Goal: Information Seeking & Learning: Learn about a topic

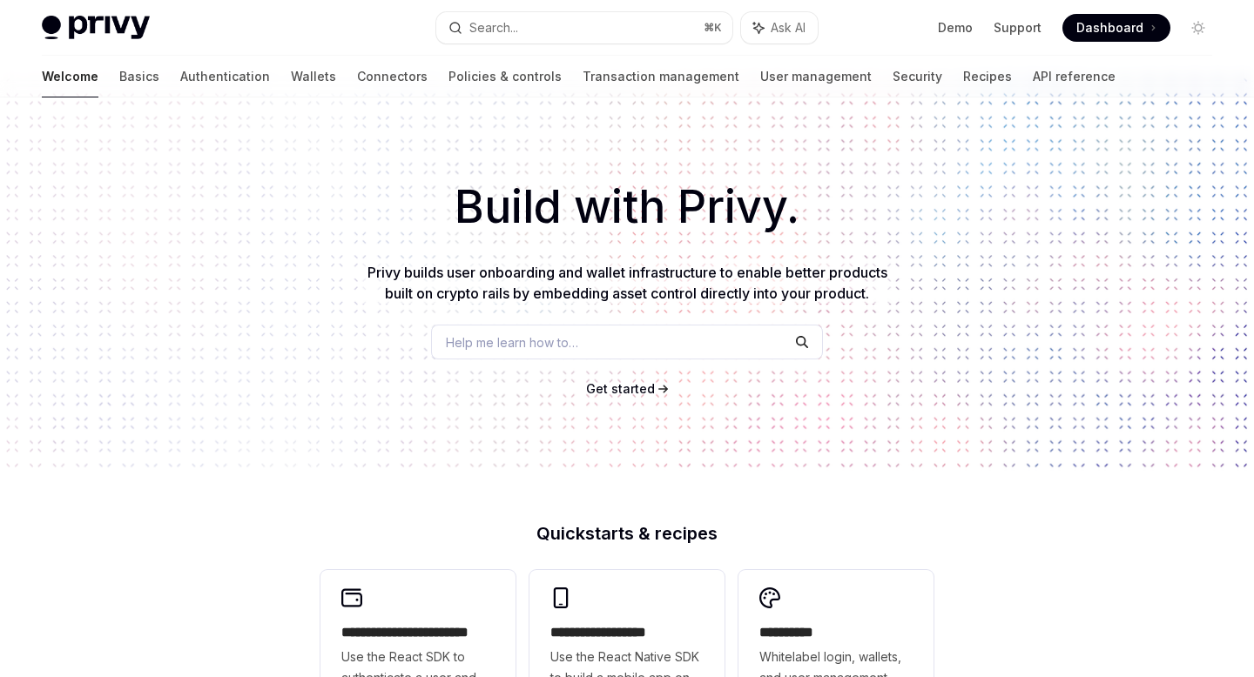
scroll to position [36, 0]
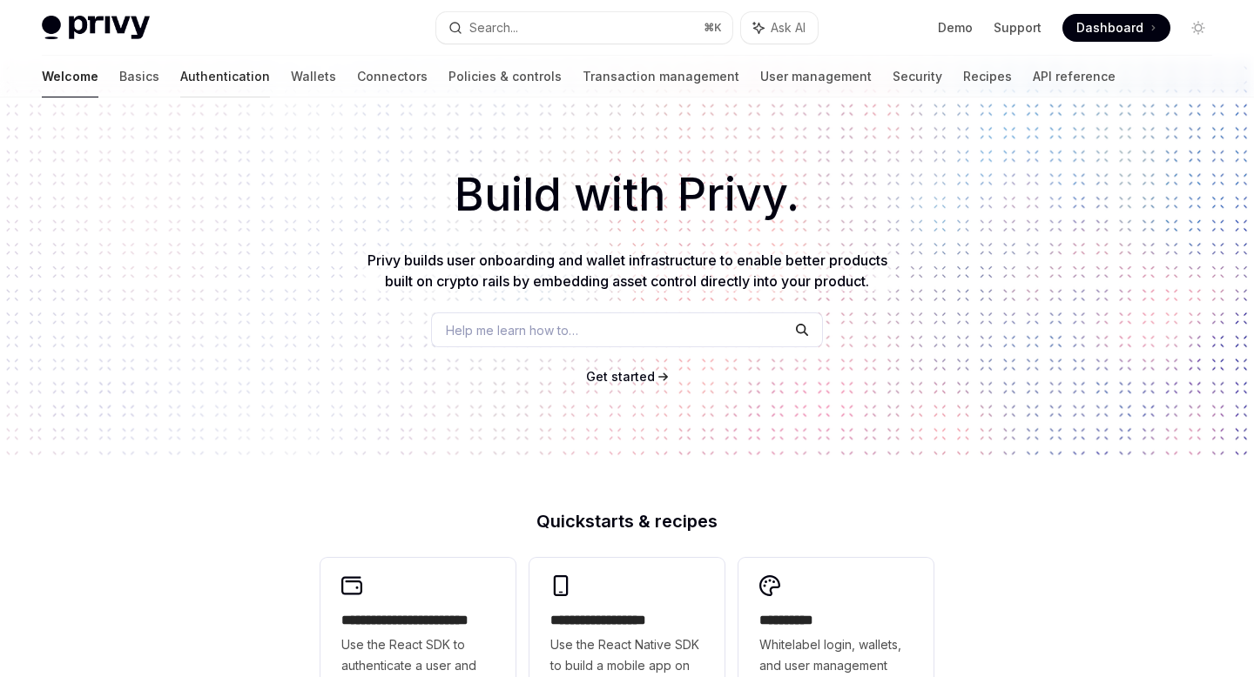
click at [180, 76] on link "Authentication" at bounding box center [225, 77] width 90 height 42
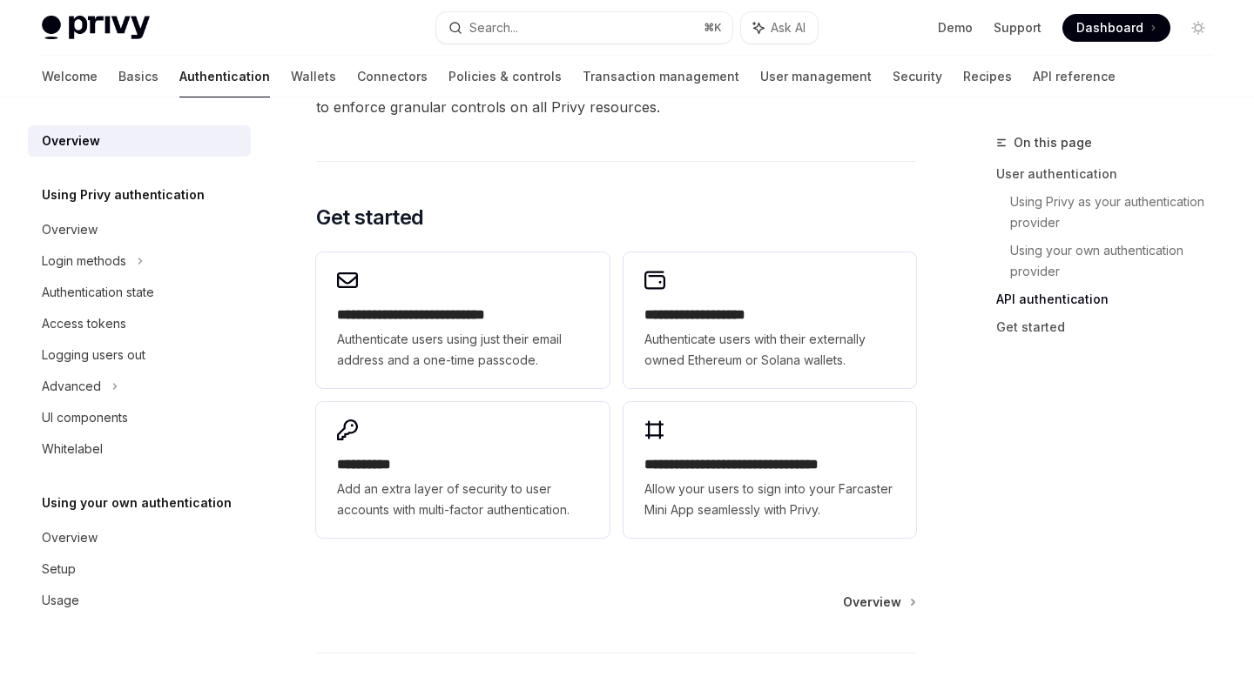
scroll to position [1389, 0]
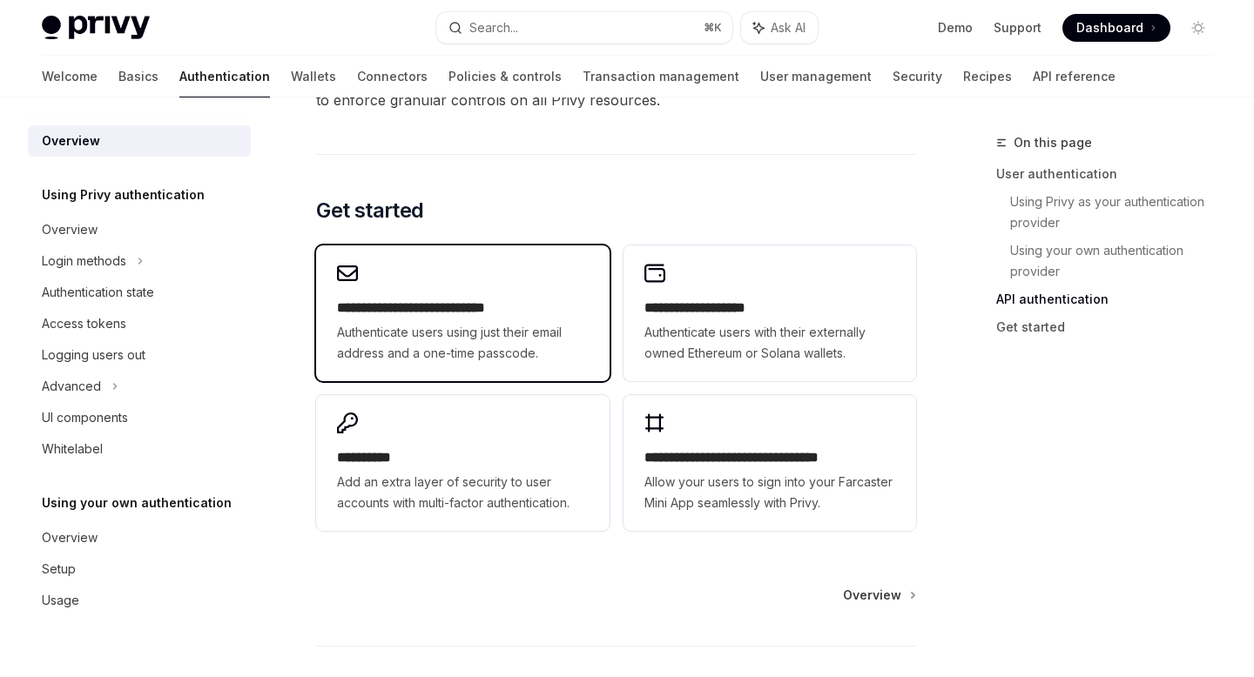
click at [356, 307] on h2 "**********" at bounding box center [462, 308] width 251 height 21
type textarea "*"
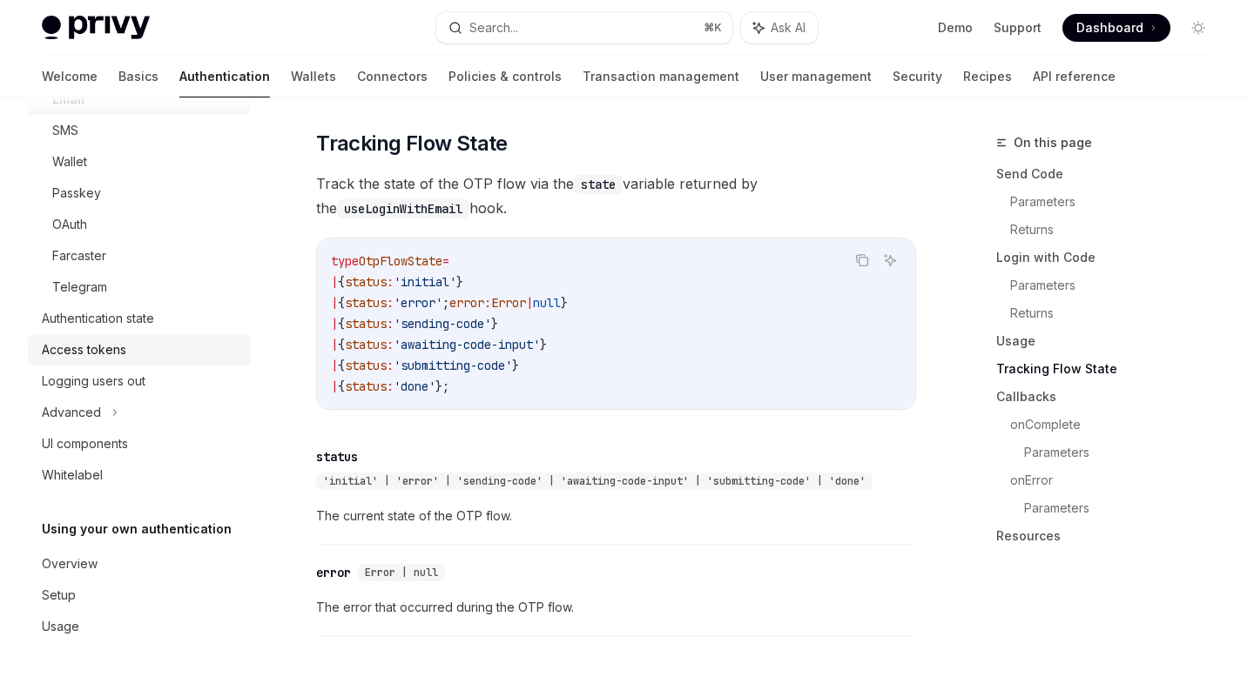
scroll to position [191, 0]
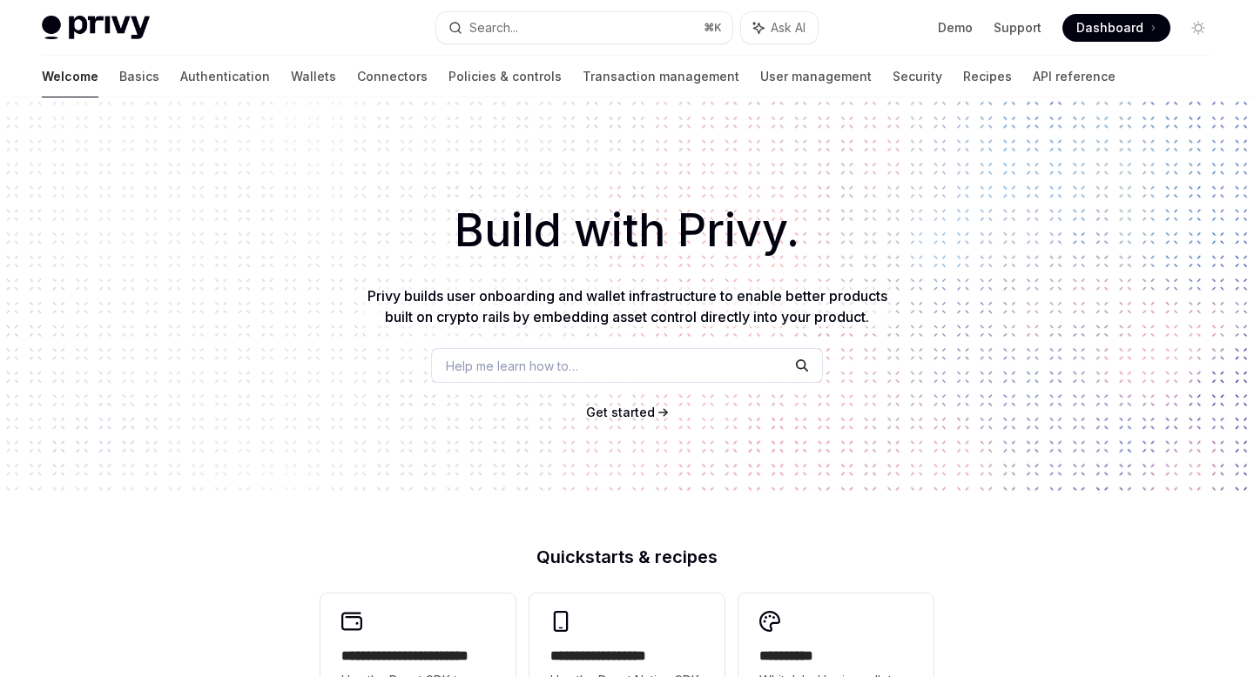
click at [195, 78] on div "Welcome Basics Authentication Wallets Connectors Policies & controls Transactio…" at bounding box center [579, 77] width 1074 height 42
click at [203, 78] on div "Welcome Basics Authentication Wallets Connectors Policies & controls Transactio…" at bounding box center [579, 77] width 1074 height 42
click at [291, 78] on link "Wallets" at bounding box center [313, 77] width 45 height 42
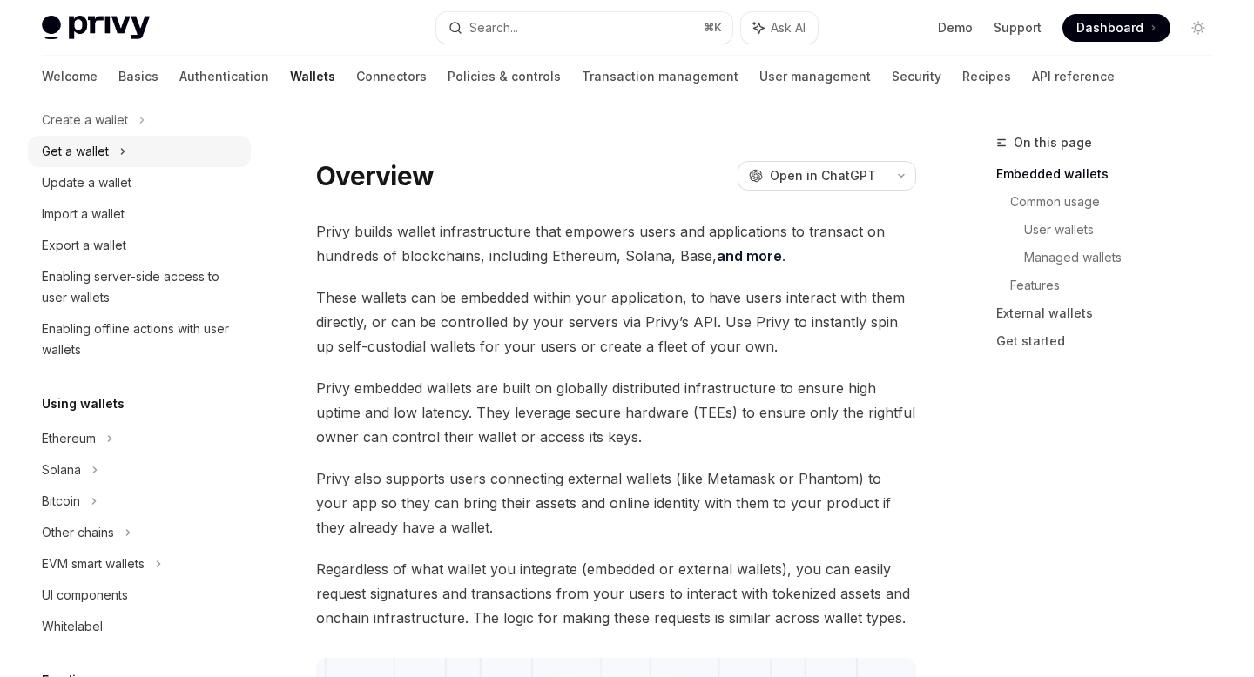
scroll to position [214, 0]
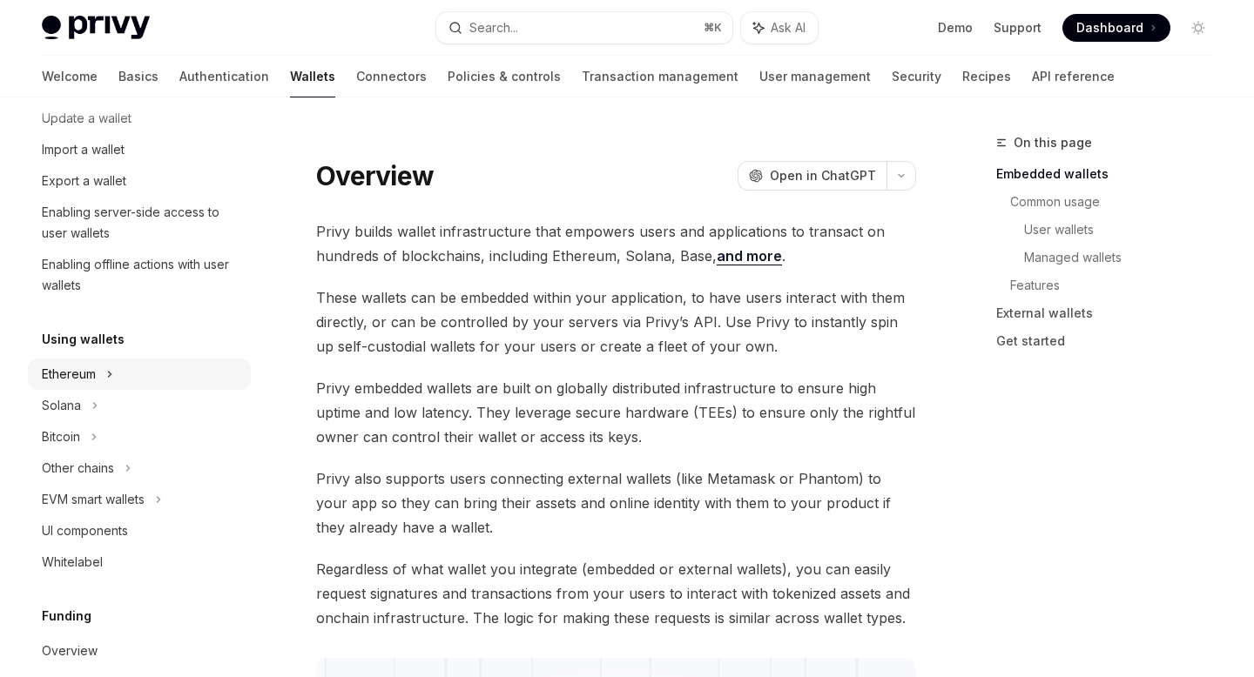
click at [91, 66] on div "Ethereum" at bounding box center [85, 55] width 86 height 21
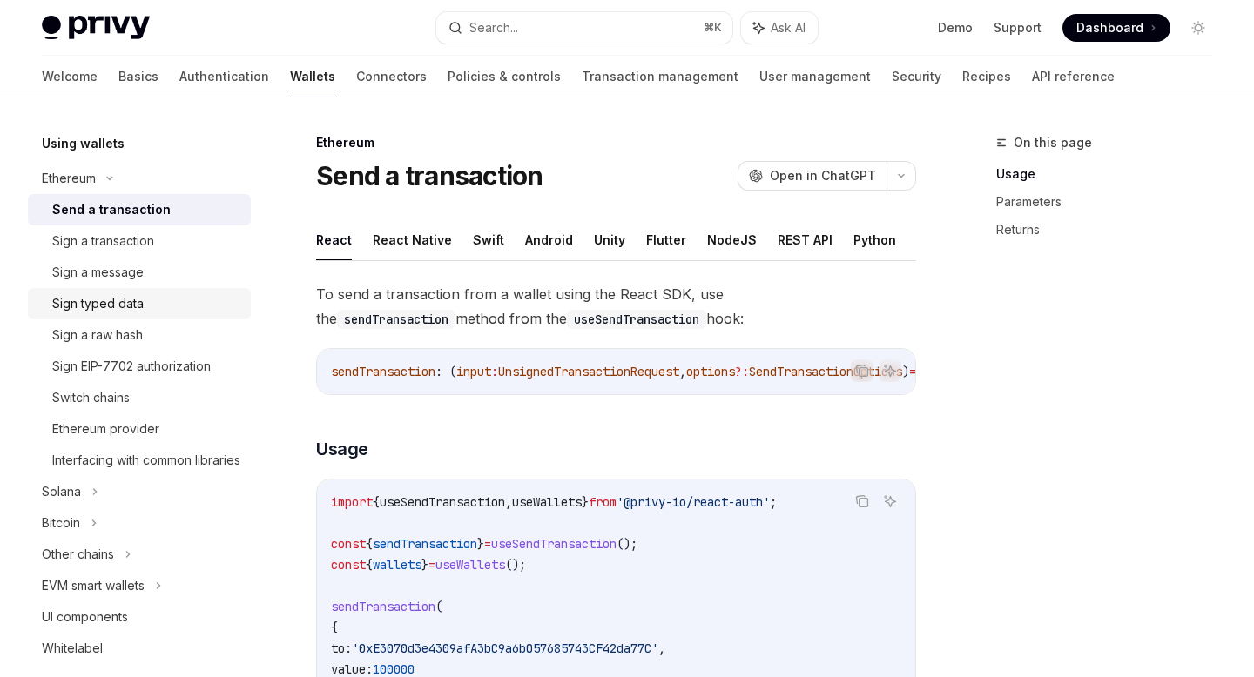
scroll to position [412, 0]
click at [120, 371] on div "Sign EIP-7702 authorization" at bounding box center [131, 364] width 158 height 21
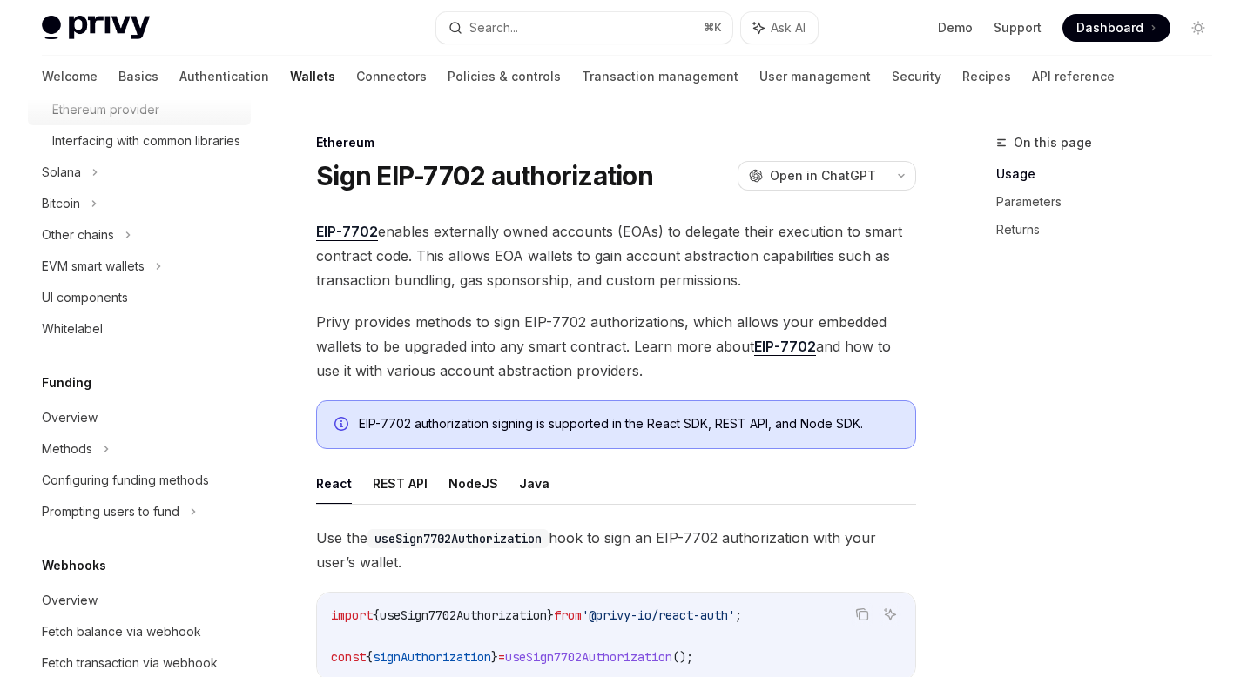
scroll to position [731, 0]
click at [98, 428] on div "Overview" at bounding box center [141, 417] width 199 height 21
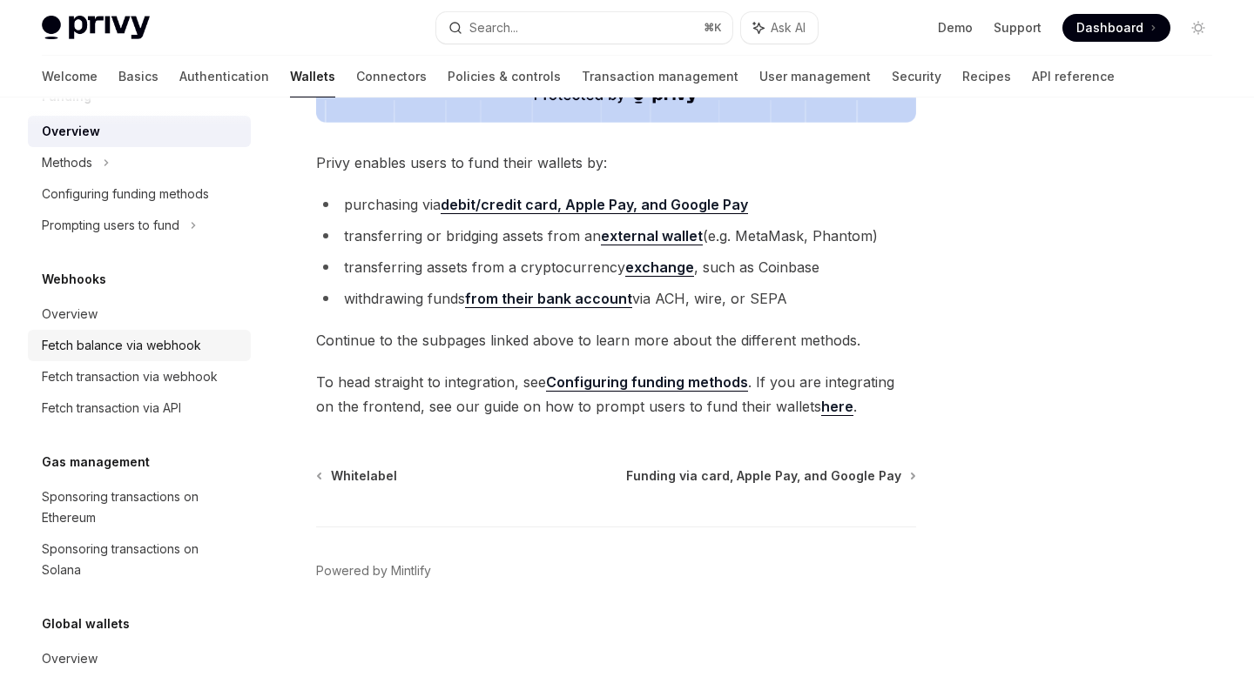
scroll to position [1018, 0]
click at [133, 354] on div "Fetch balance via webhook" at bounding box center [121, 344] width 159 height 21
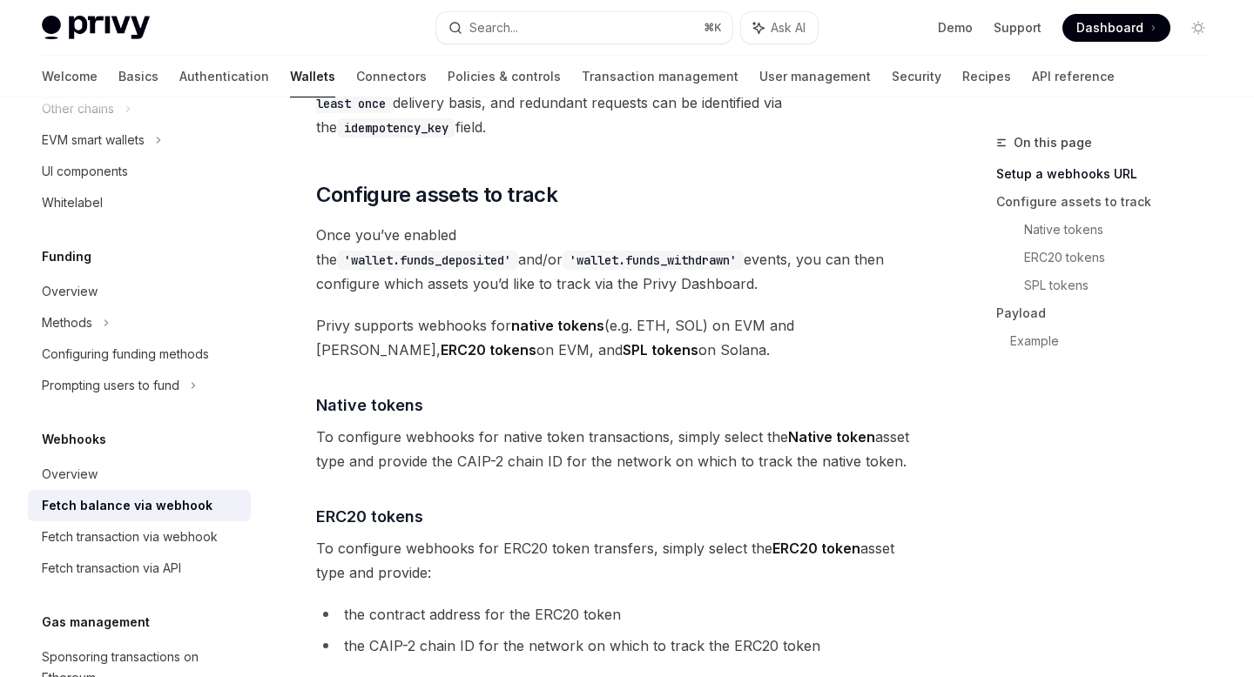
scroll to position [854, 0]
click at [92, 304] on div "Overview" at bounding box center [70, 293] width 56 height 21
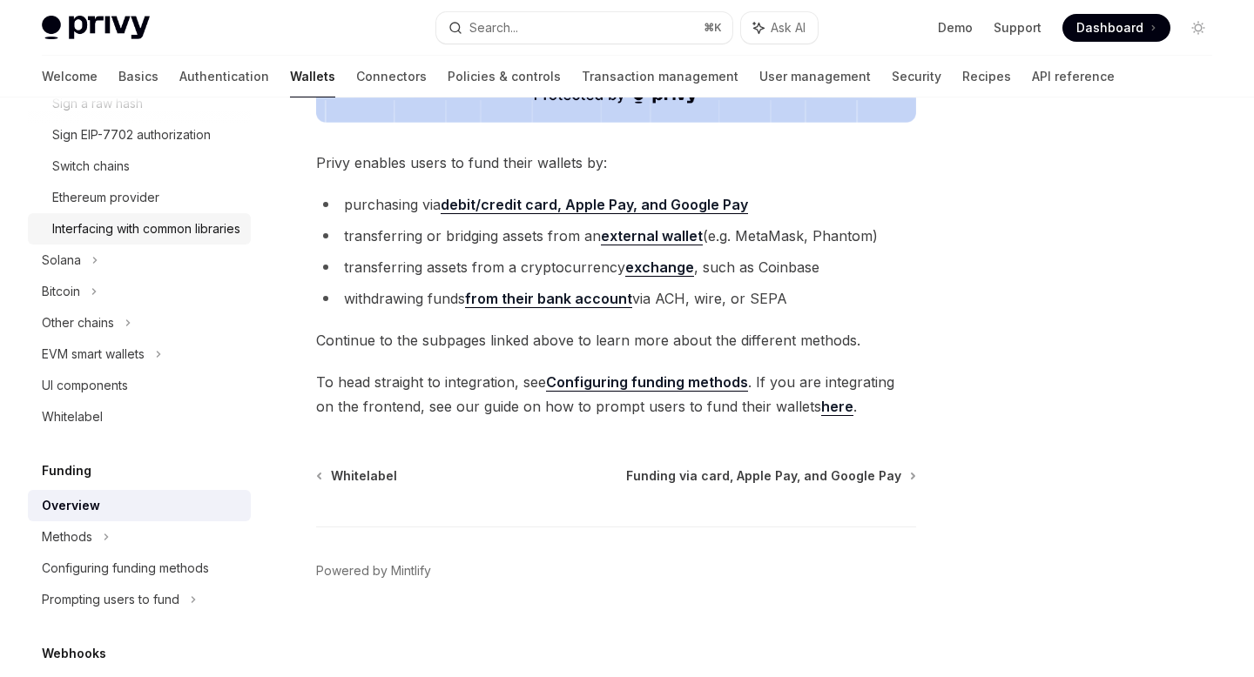
scroll to position [595, 0]
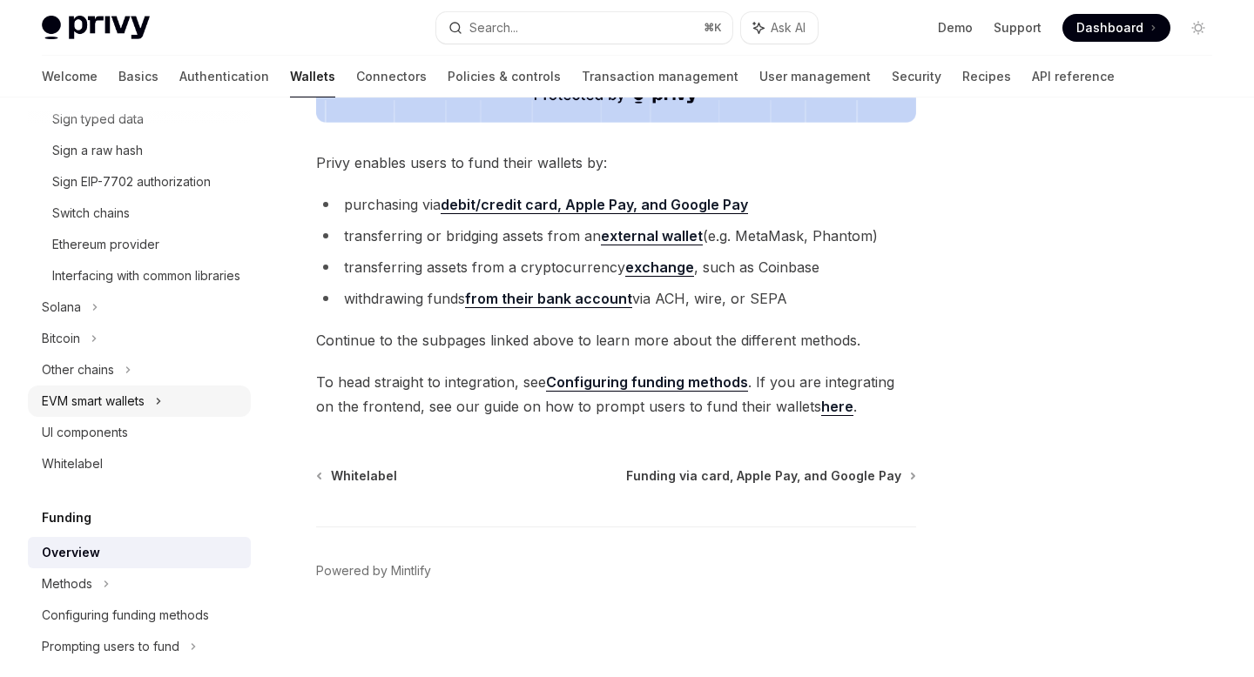
click at [110, 412] on div "EVM smart wallets" at bounding box center [93, 401] width 103 height 21
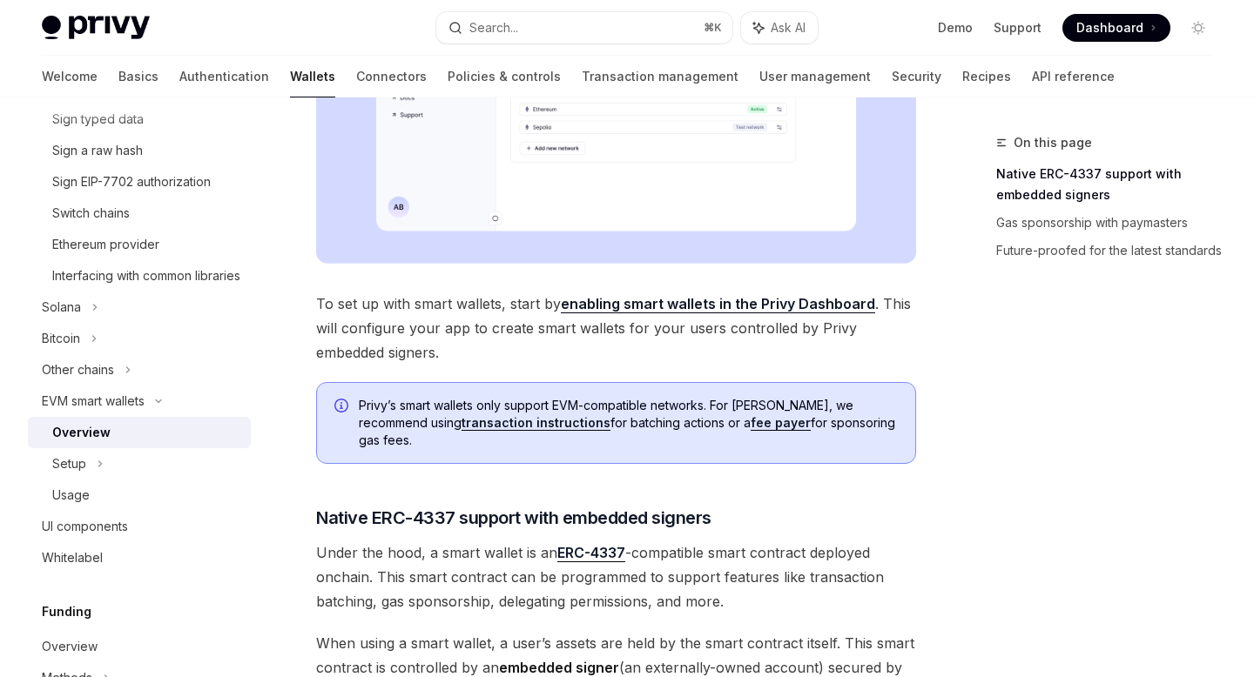
click at [436, 444] on div "Privy’s smart wallets only support EVM-compatible networks. For [PERSON_NAME], …" at bounding box center [616, 423] width 600 height 82
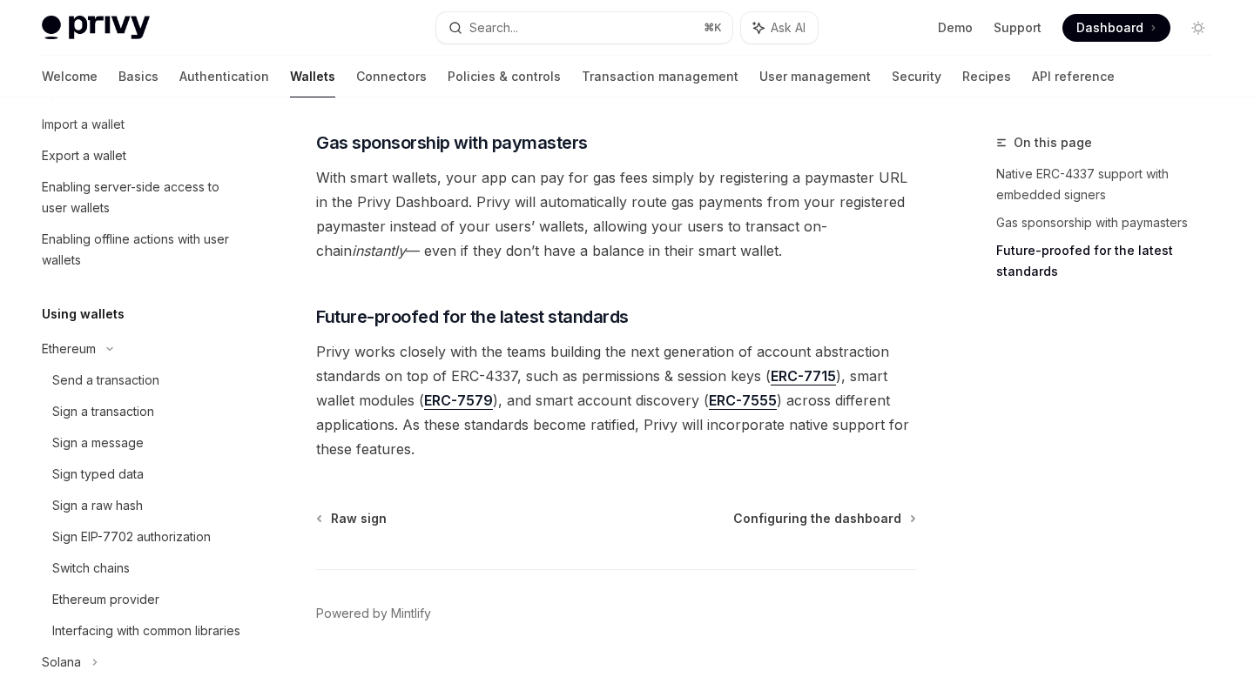
scroll to position [51, 0]
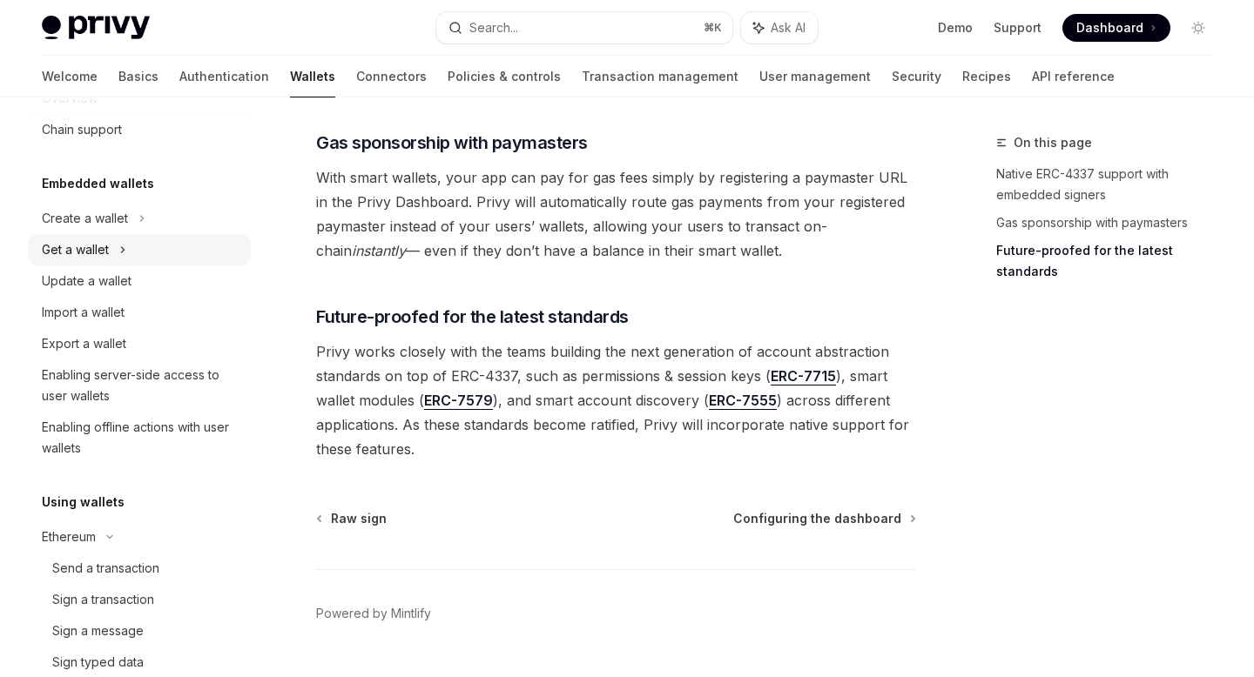
click at [91, 246] on div "Get a wallet" at bounding box center [75, 249] width 67 height 21
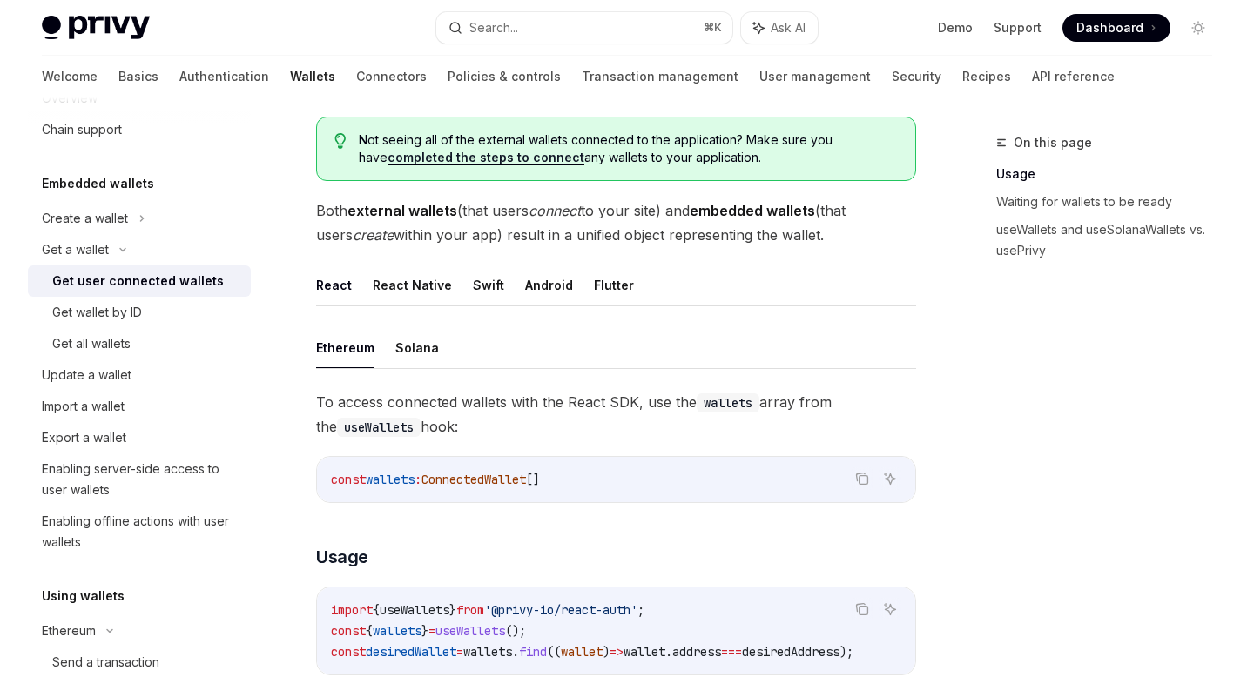
scroll to position [468, 0]
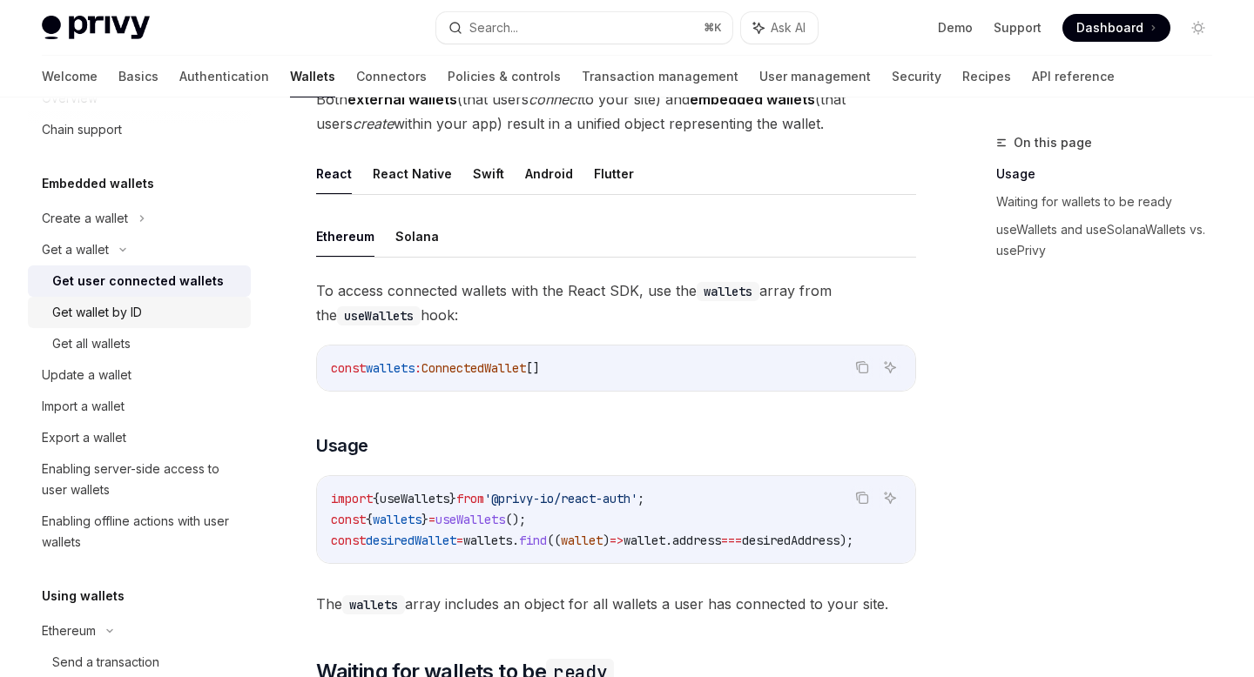
click at [99, 304] on div "Get wallet by ID" at bounding box center [97, 312] width 90 height 21
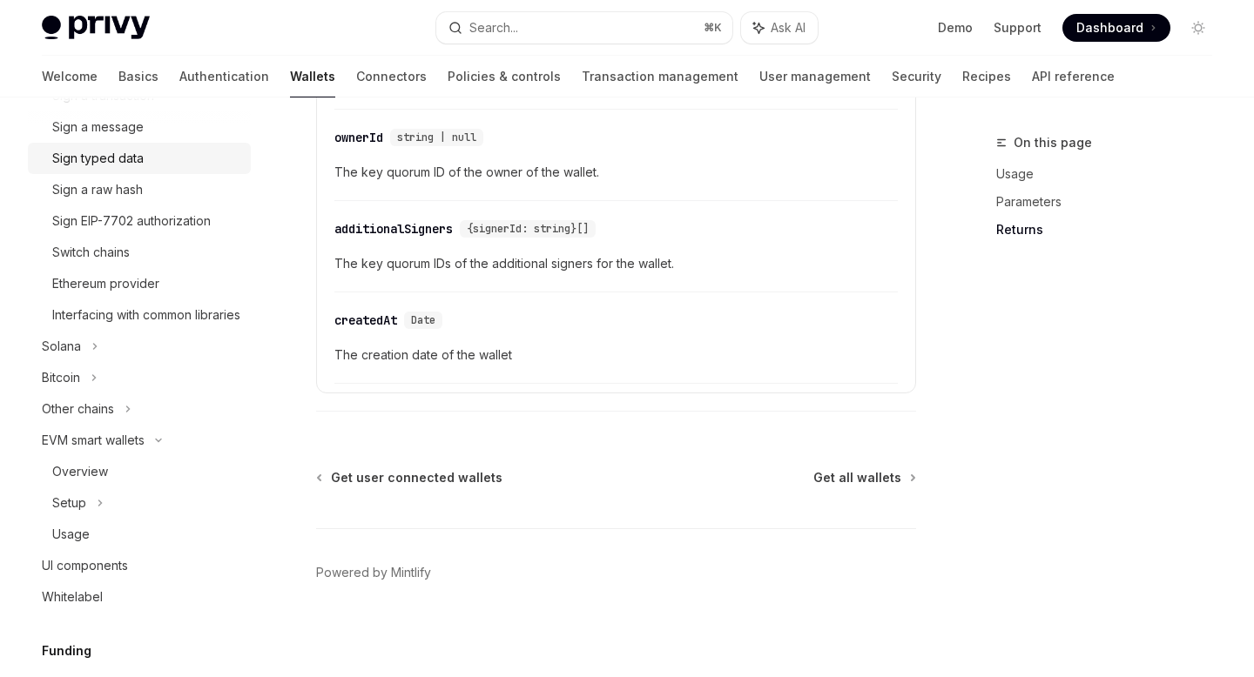
scroll to position [661, 0]
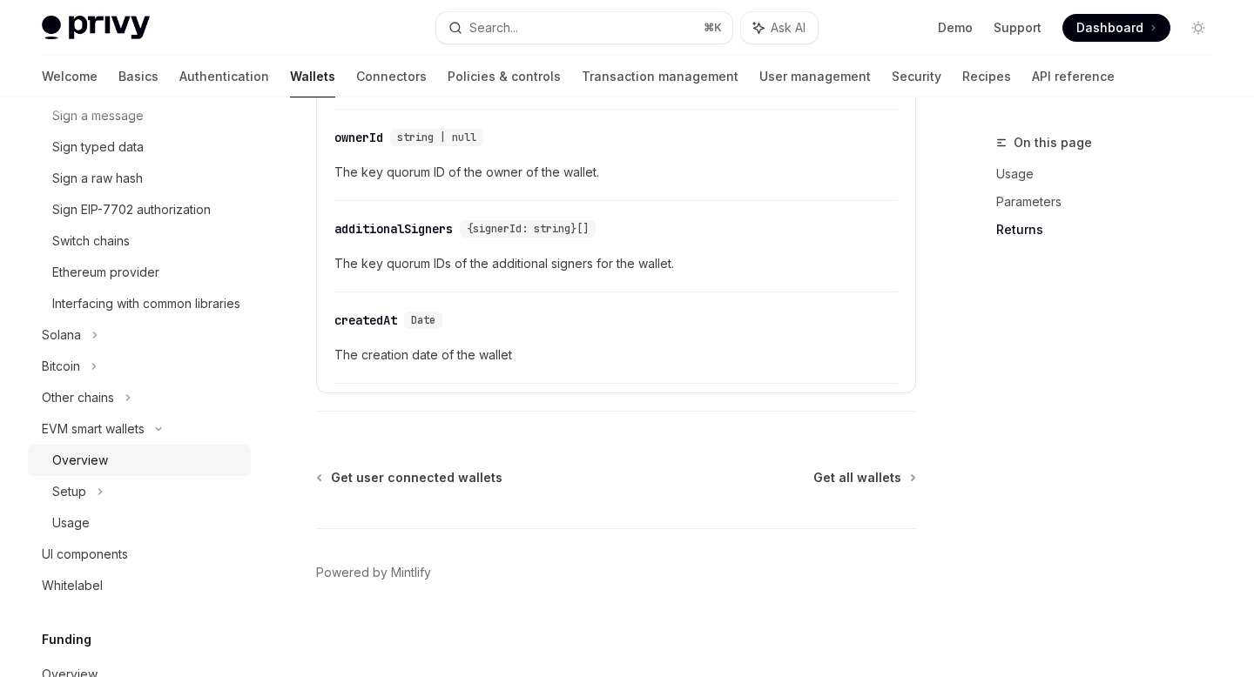
click at [91, 471] on div "Overview" at bounding box center [80, 460] width 56 height 21
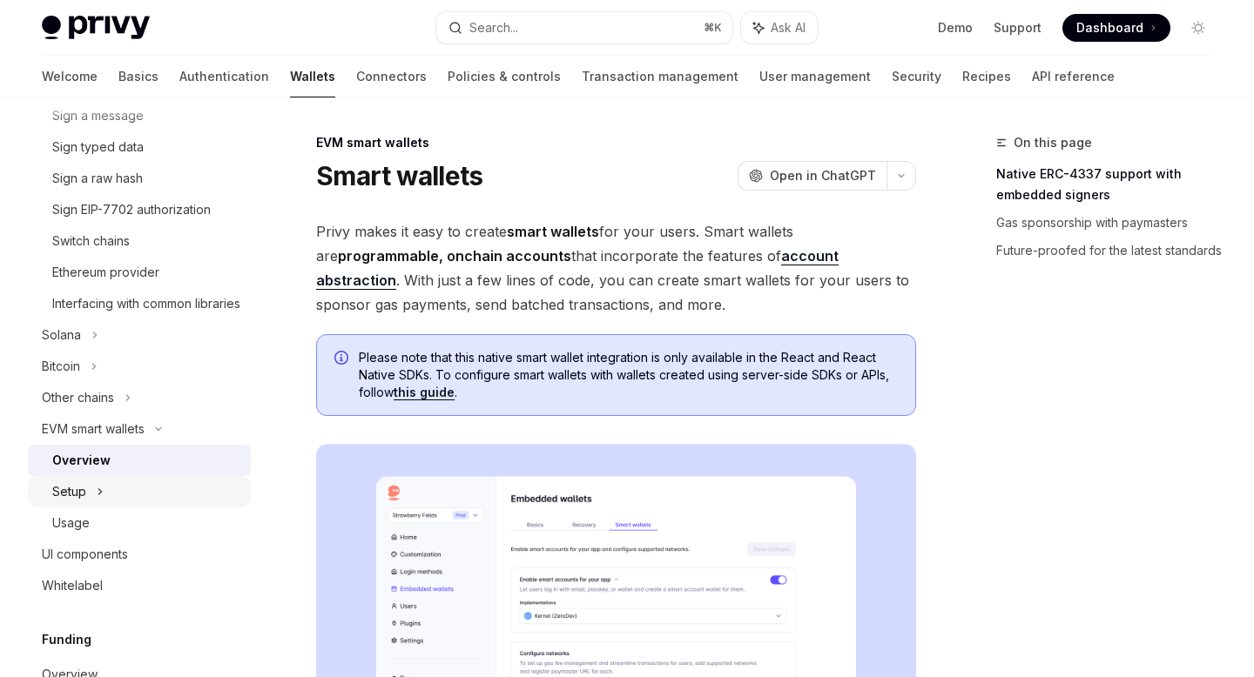
click at [91, 508] on div "Setup" at bounding box center [139, 491] width 223 height 31
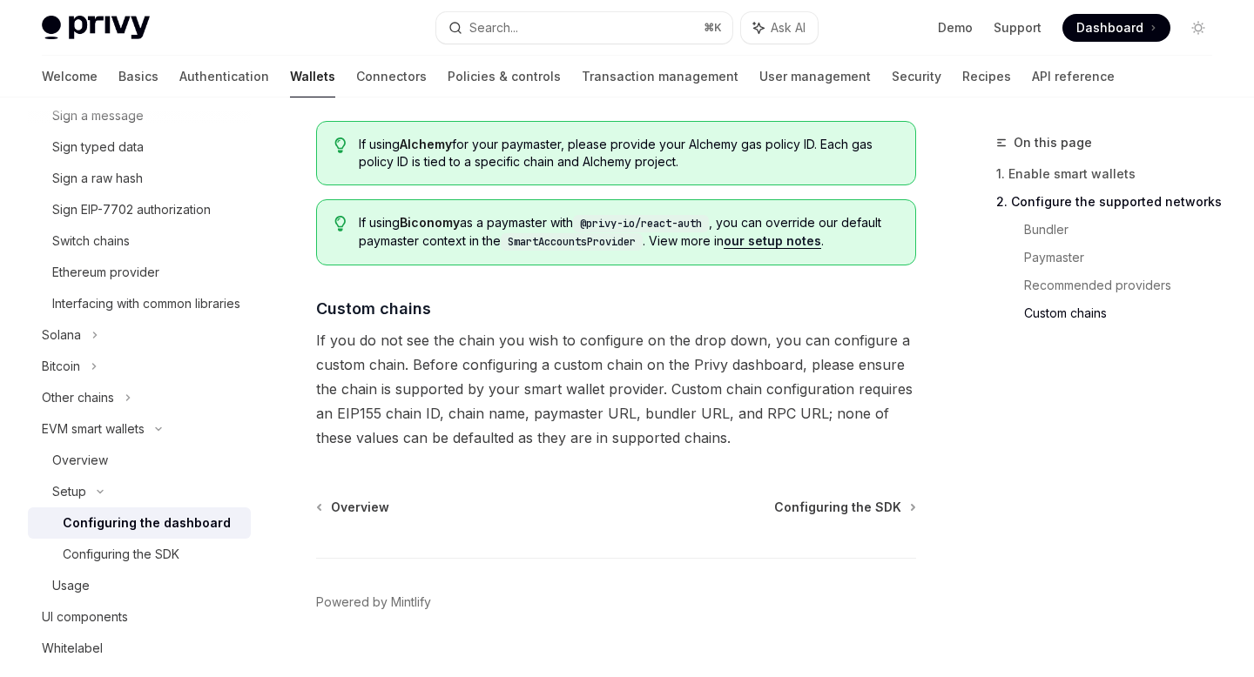
scroll to position [2393, 0]
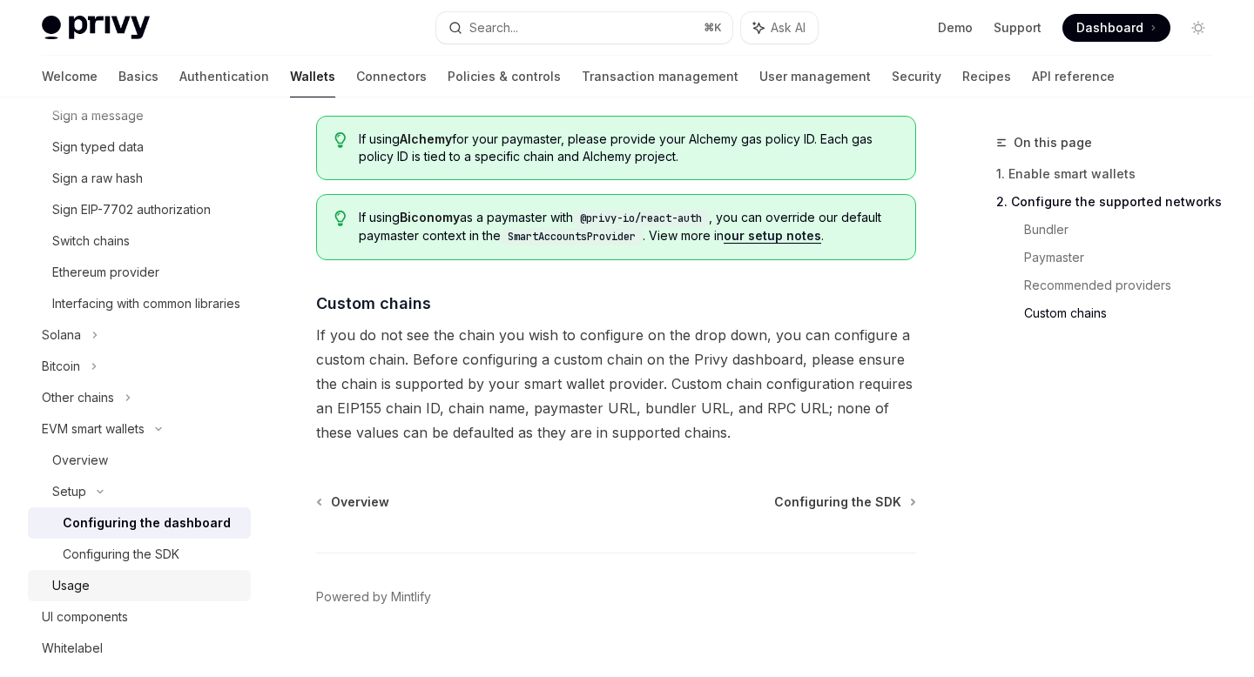
click at [118, 594] on link "Usage" at bounding box center [139, 585] width 223 height 31
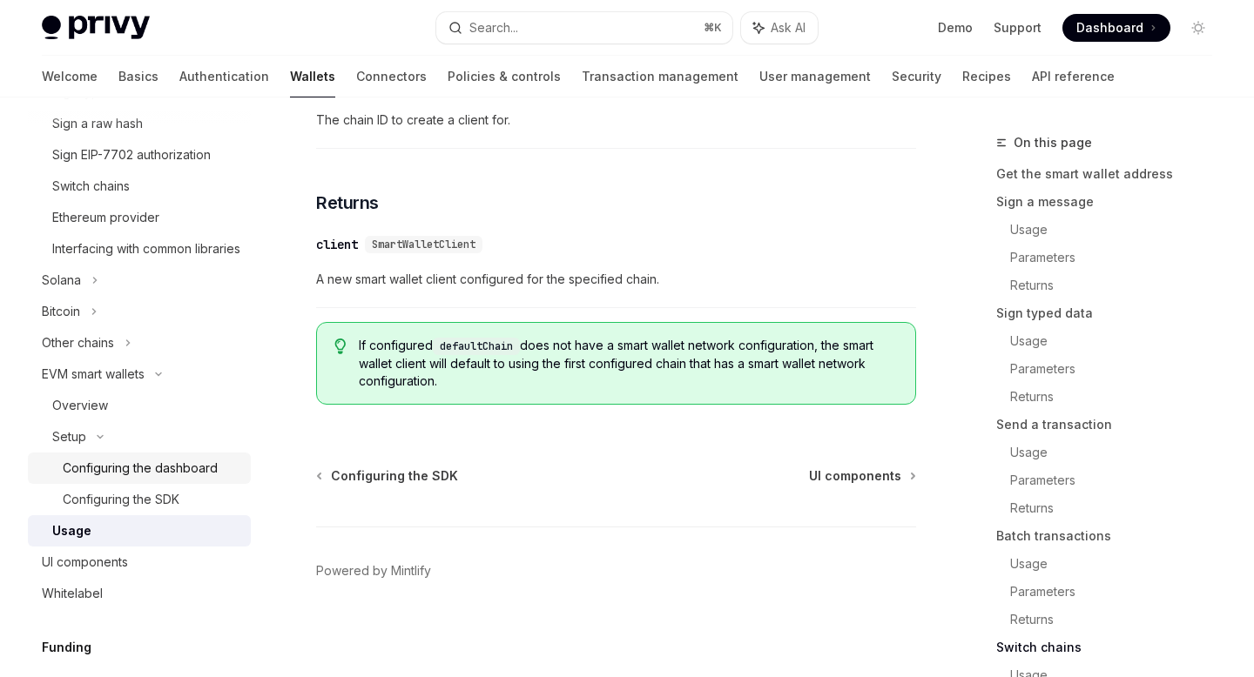
scroll to position [784, 0]
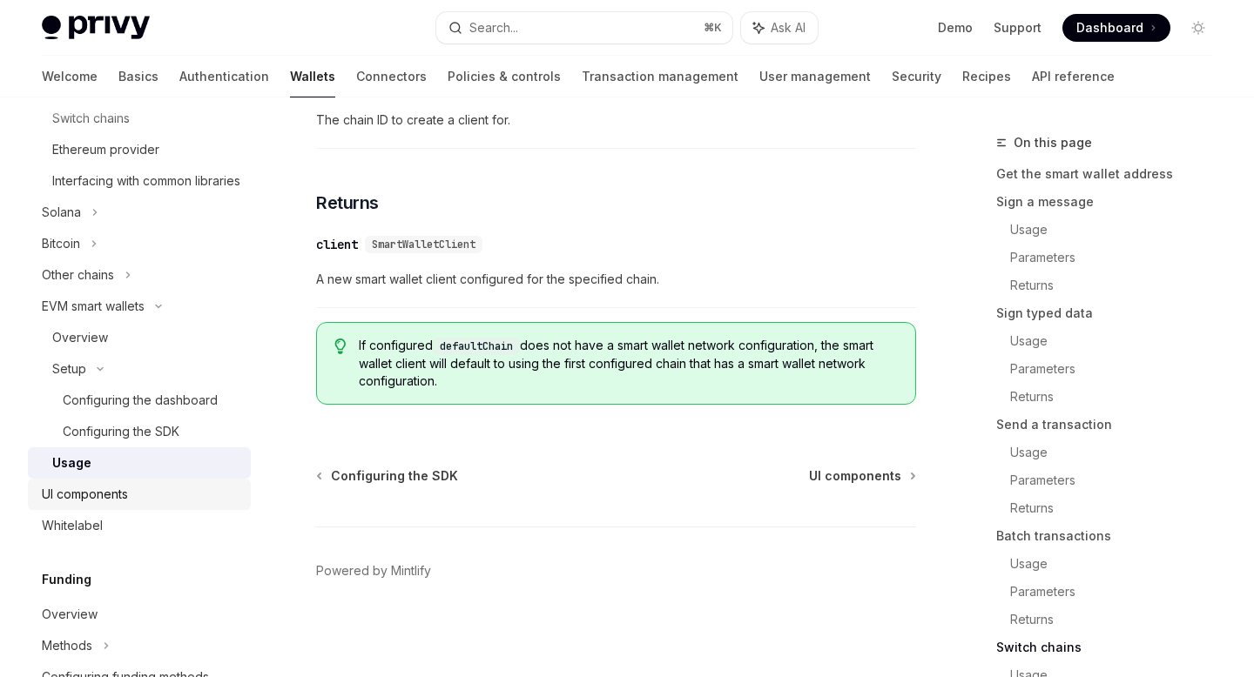
click at [141, 505] on div "UI components" at bounding box center [141, 494] width 199 height 21
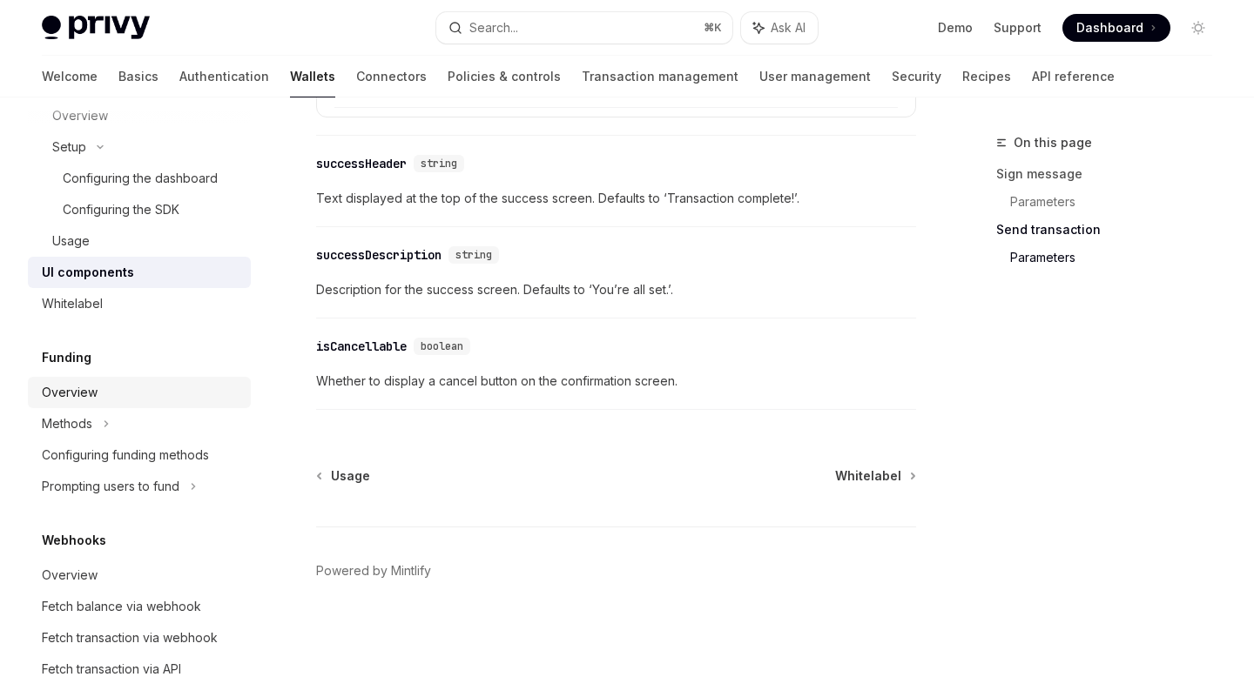
scroll to position [1022, 0]
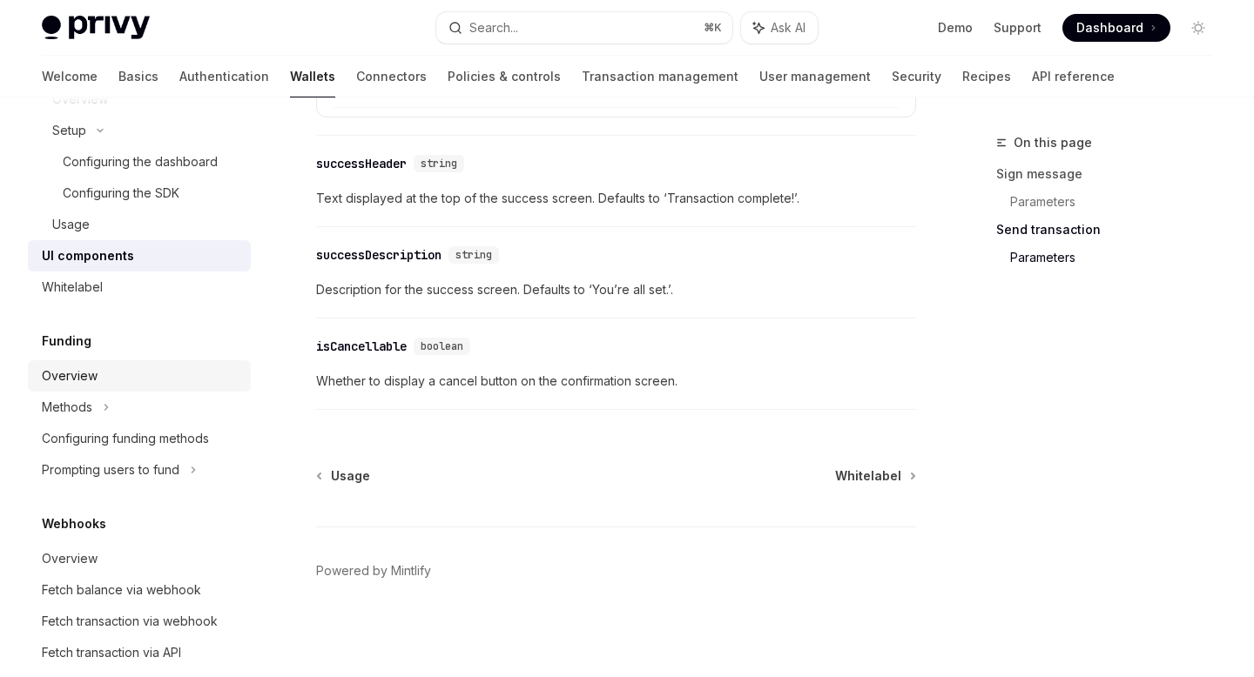
click at [123, 387] on div "Overview" at bounding box center [141, 376] width 199 height 21
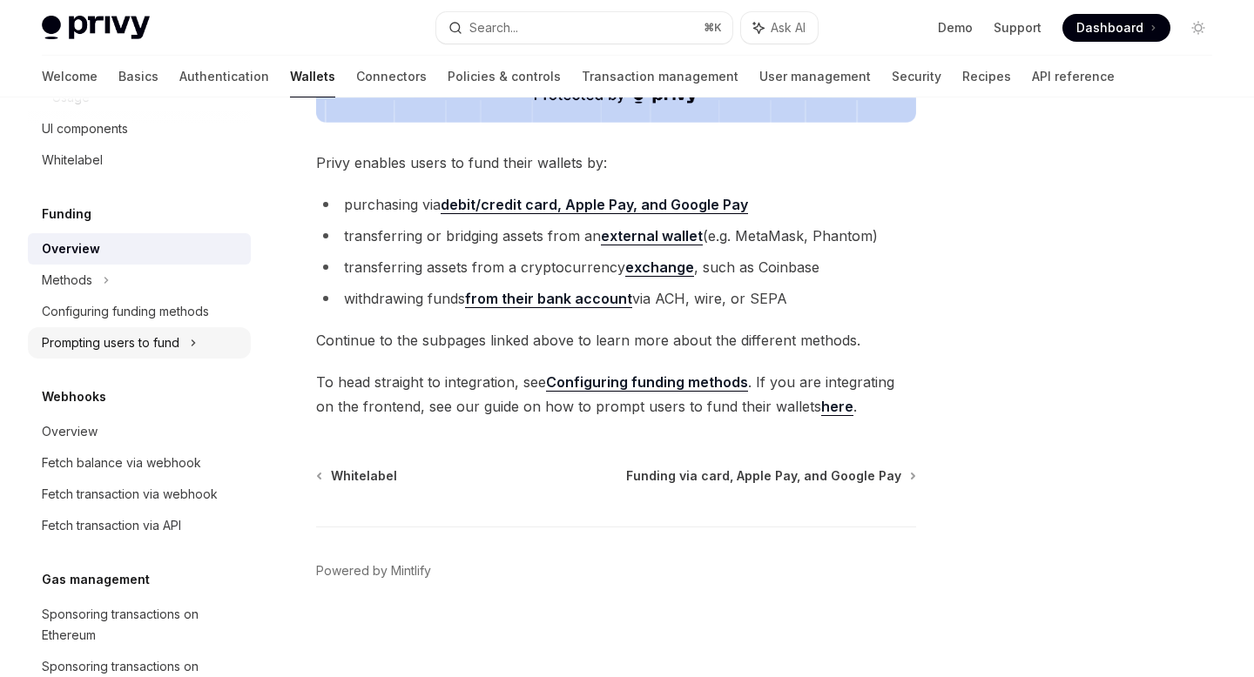
scroll to position [1158, 0]
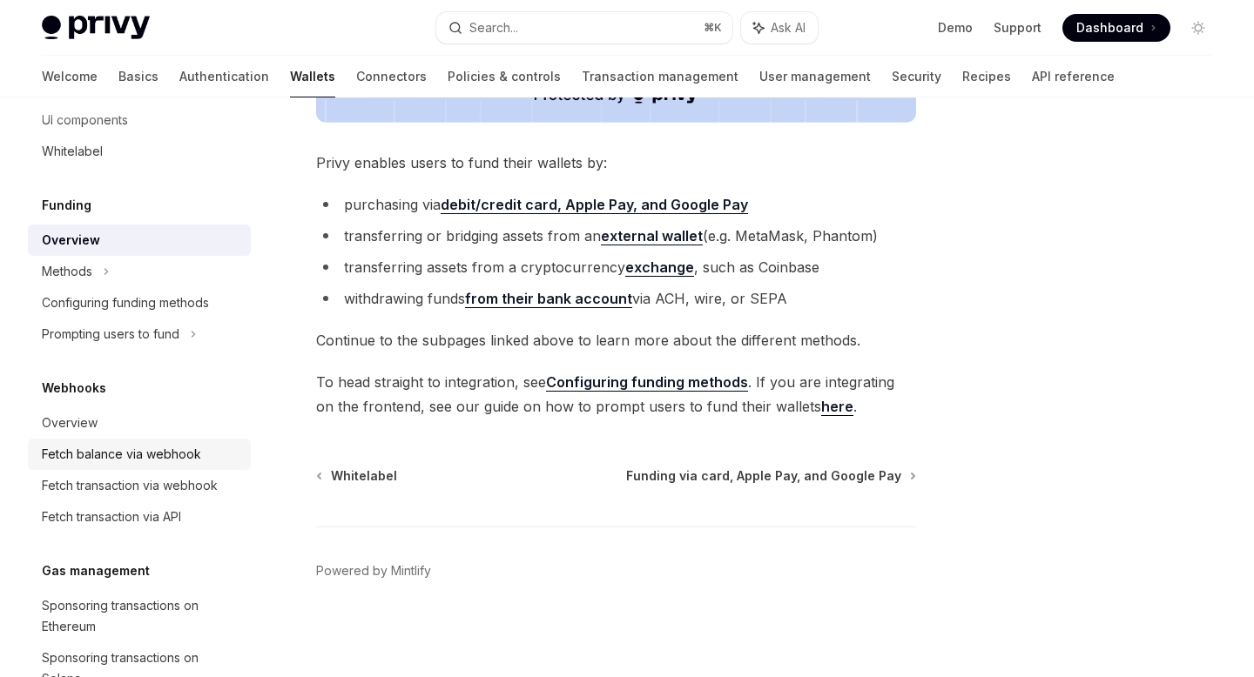
click at [121, 465] on div "Fetch balance via webhook" at bounding box center [121, 454] width 159 height 21
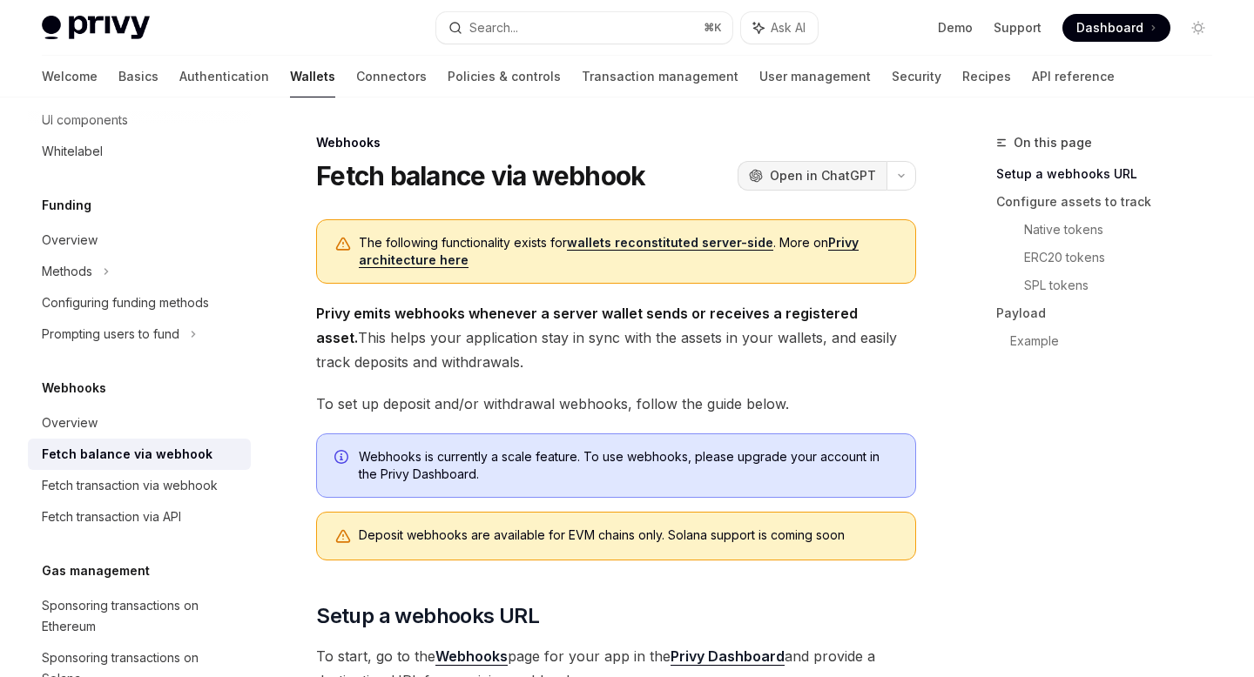
click at [782, 169] on span "Open in ChatGPT" at bounding box center [823, 175] width 106 height 17
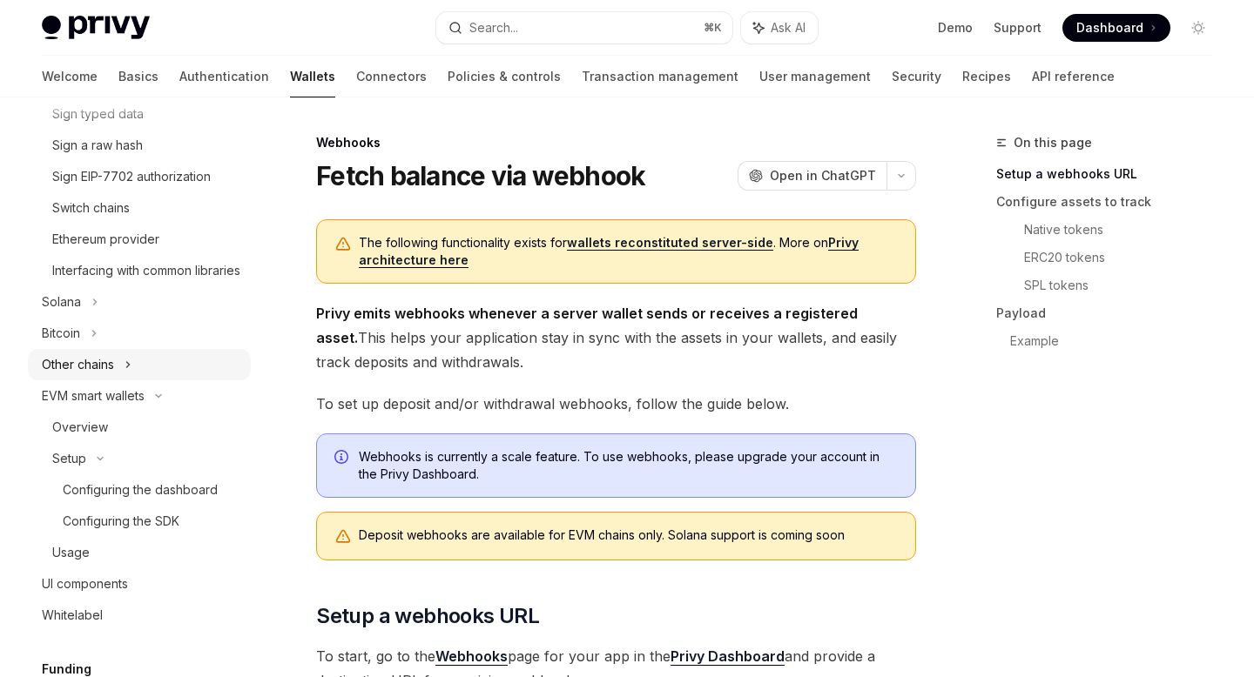
scroll to position [698, 0]
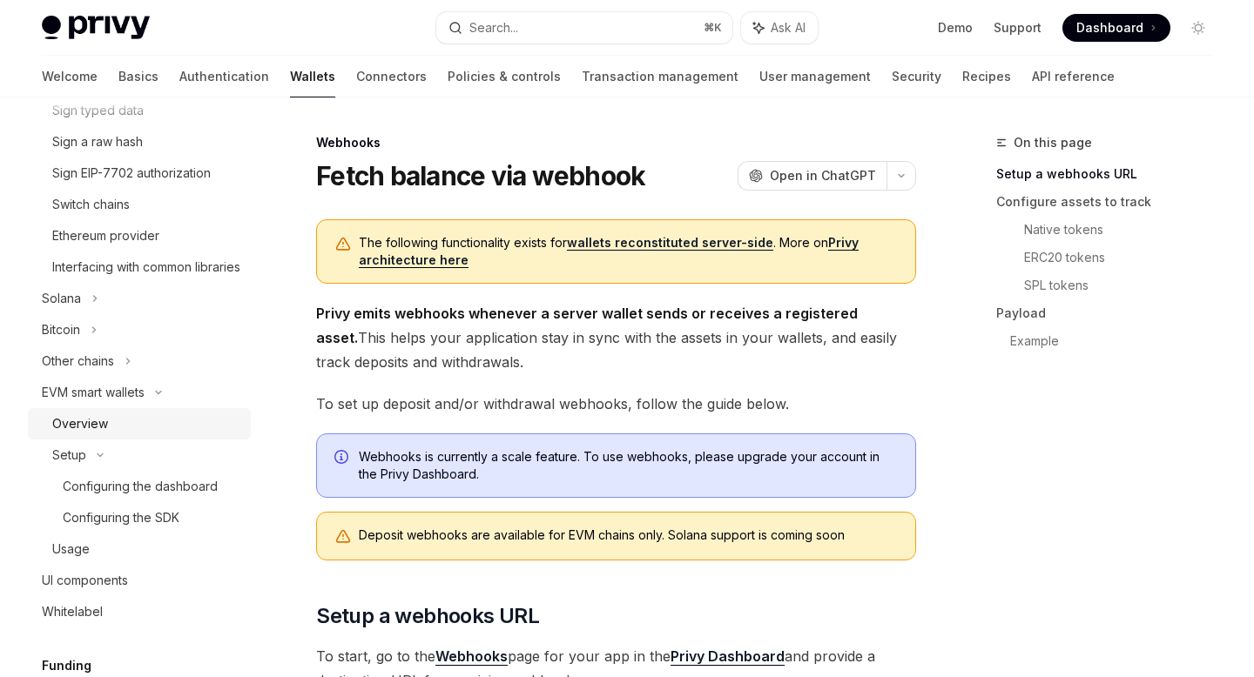
click at [68, 435] on div "Overview" at bounding box center [80, 424] width 56 height 21
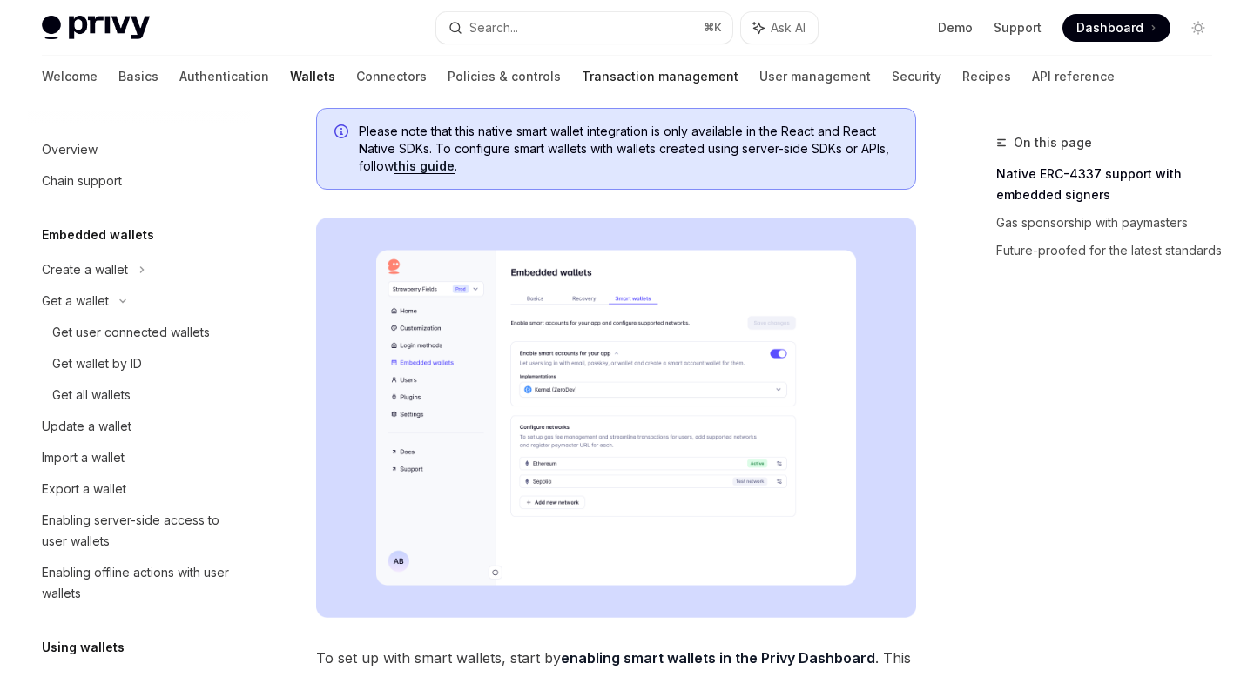
click at [582, 87] on link "Transaction management" at bounding box center [660, 77] width 157 height 42
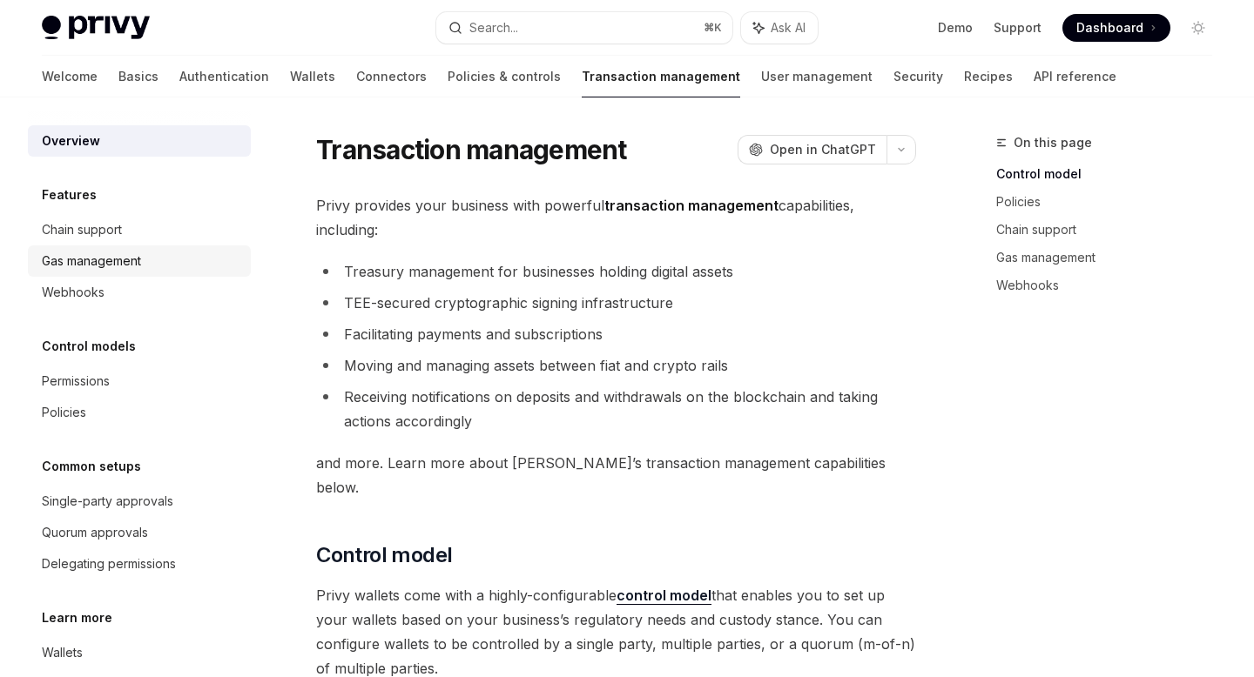
click at [125, 258] on div "Gas management" at bounding box center [91, 261] width 99 height 21
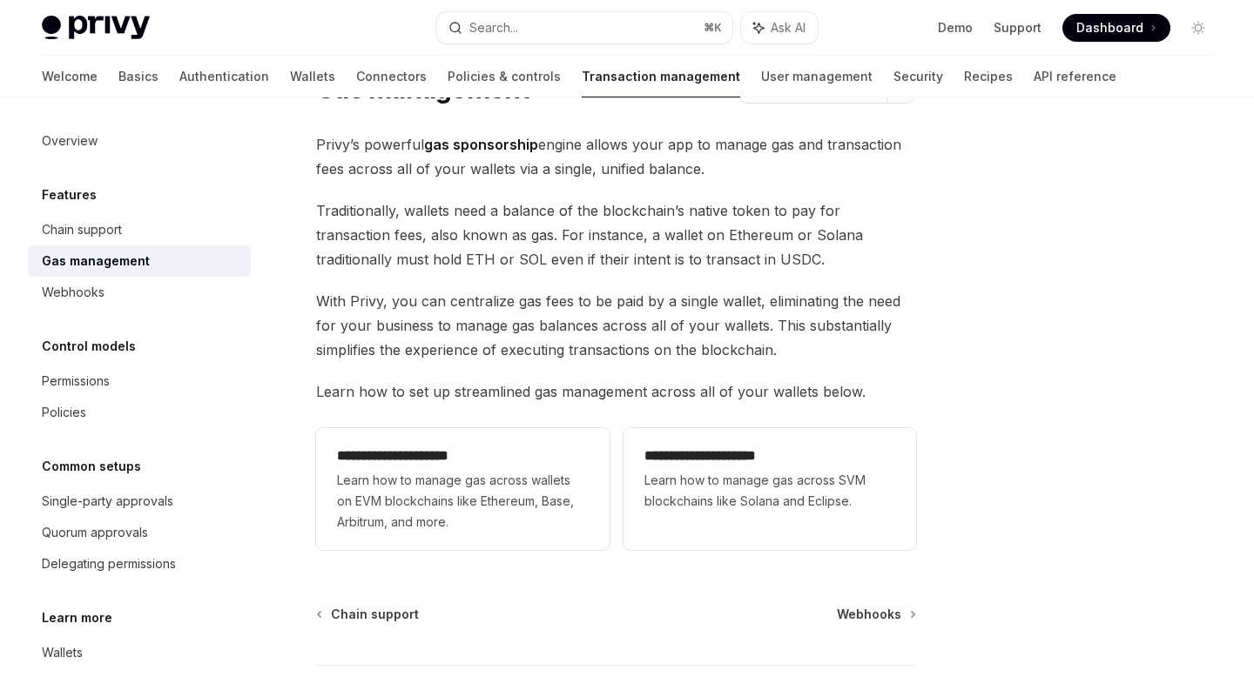
scroll to position [84, 0]
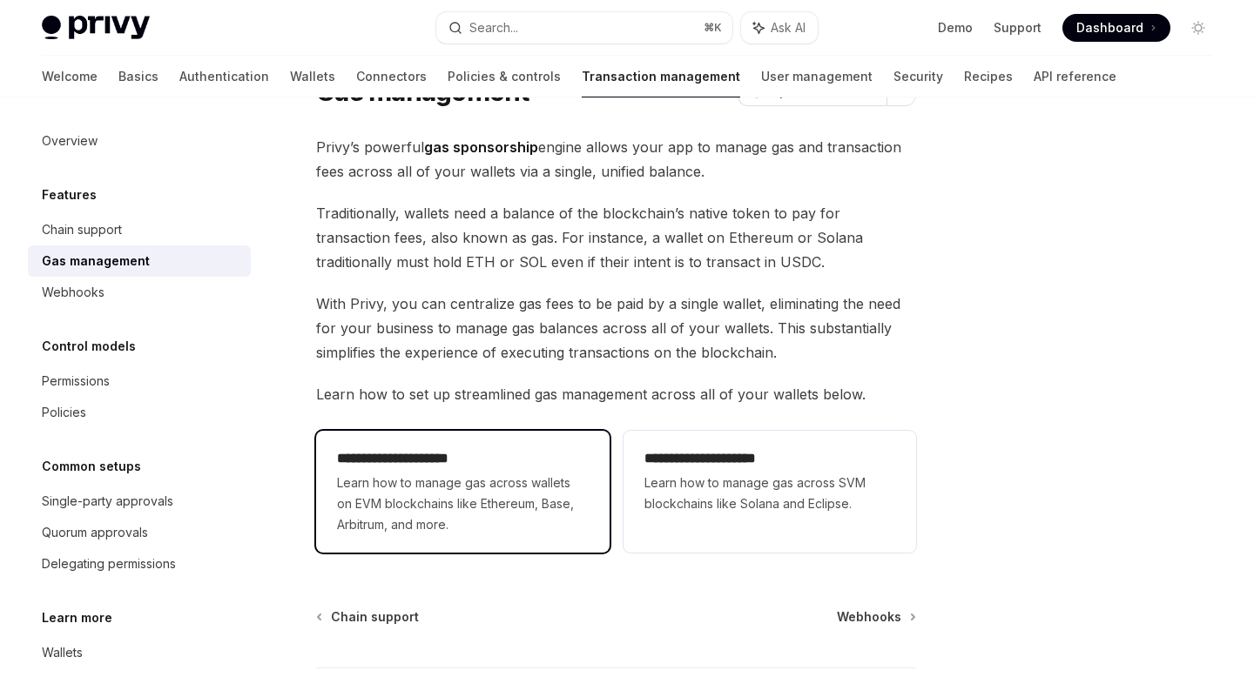
click at [425, 482] on span "Learn how to manage gas across wallets on EVM blockchains like Ethereum, Base, …" at bounding box center [462, 504] width 251 height 63
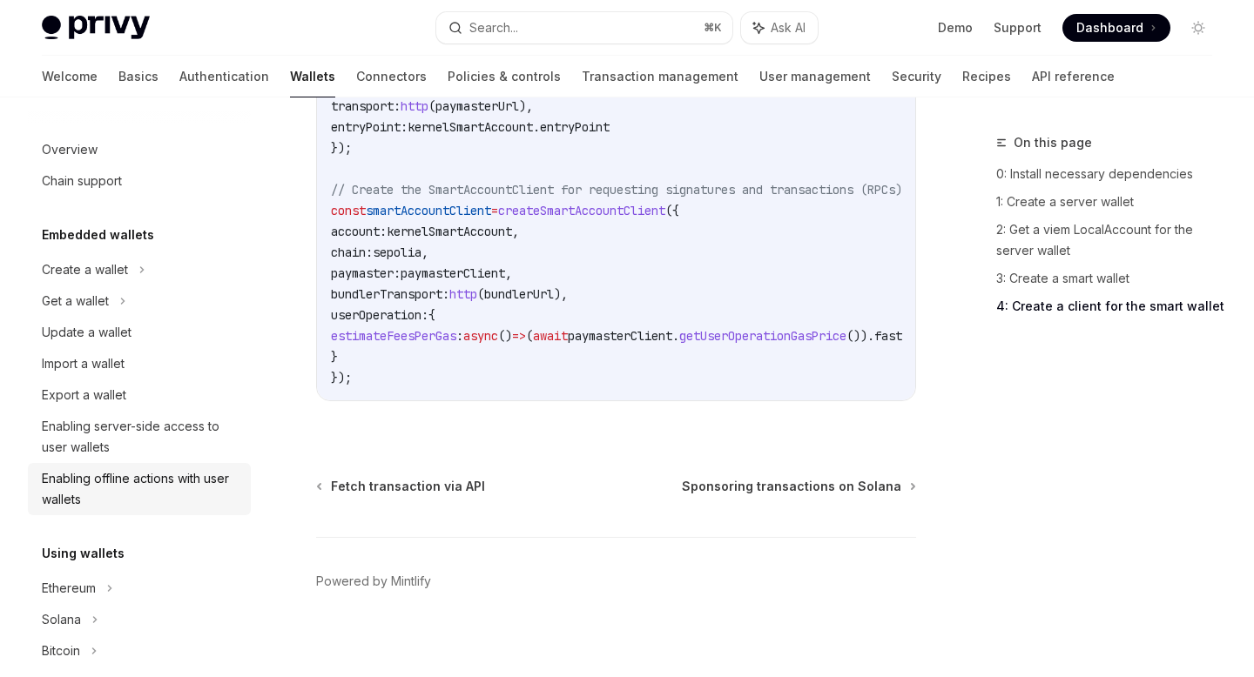
click at [131, 502] on div "Enabling offline actions with user wallets" at bounding box center [141, 489] width 199 height 42
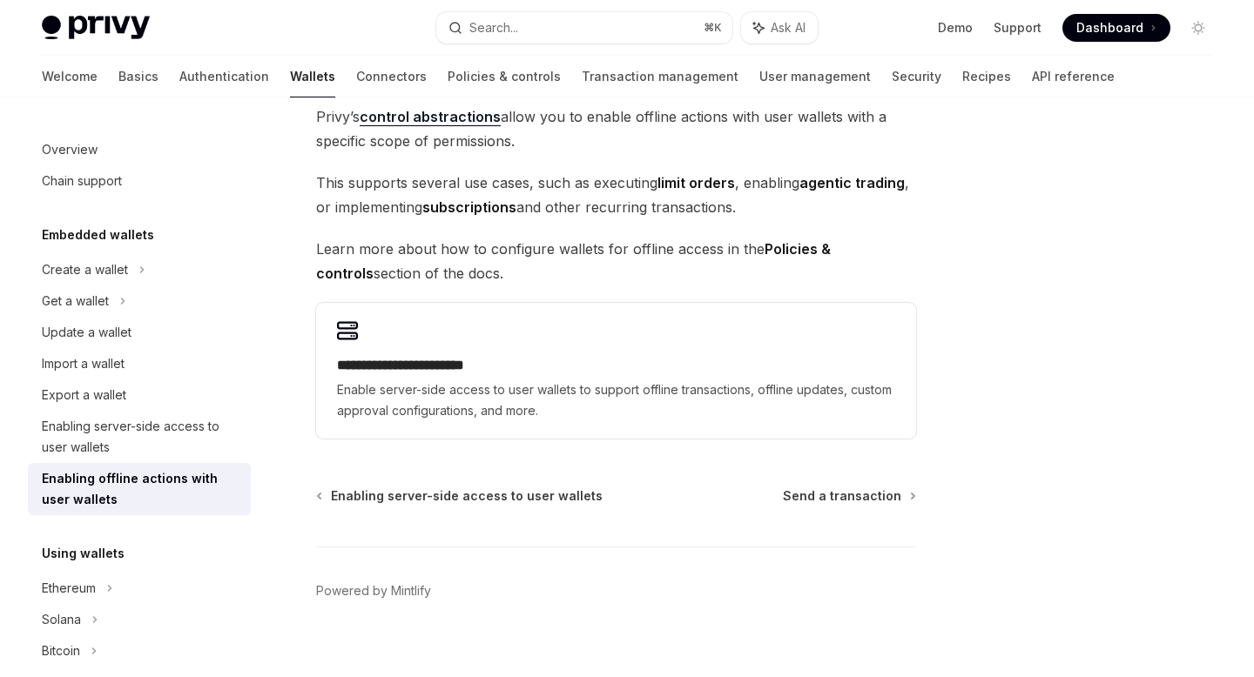
scroll to position [166, 0]
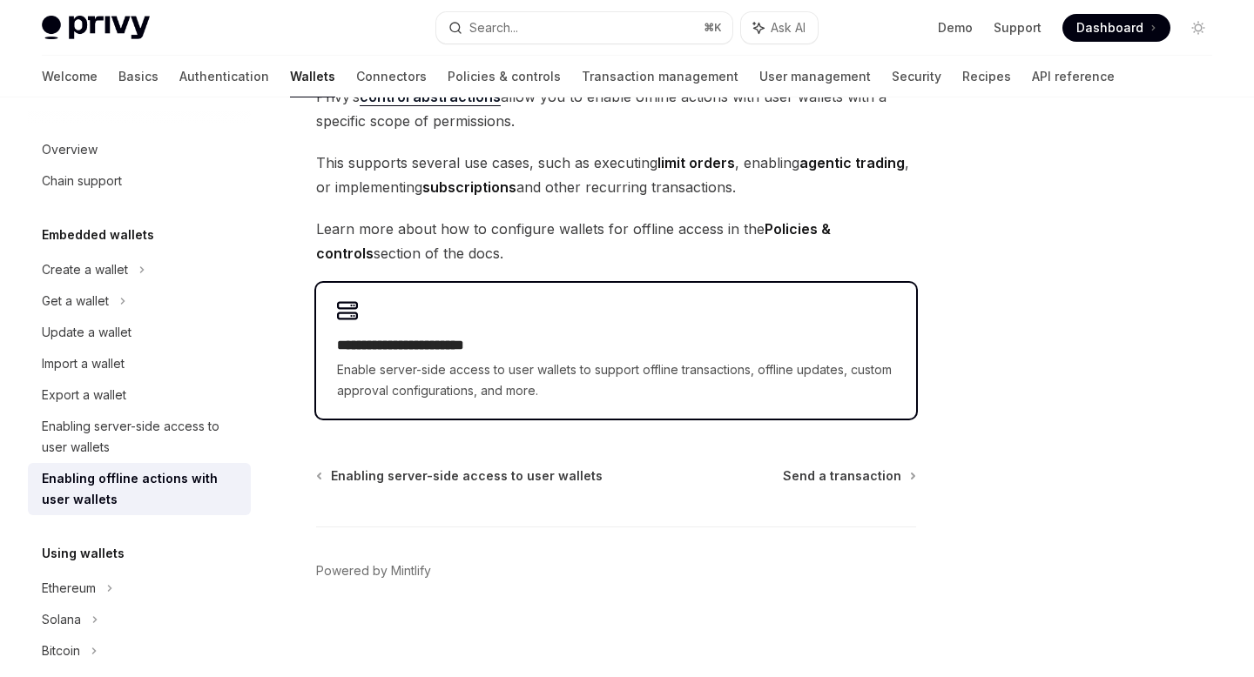
click at [458, 352] on h2 "**********" at bounding box center [616, 345] width 558 height 21
type textarea "*"
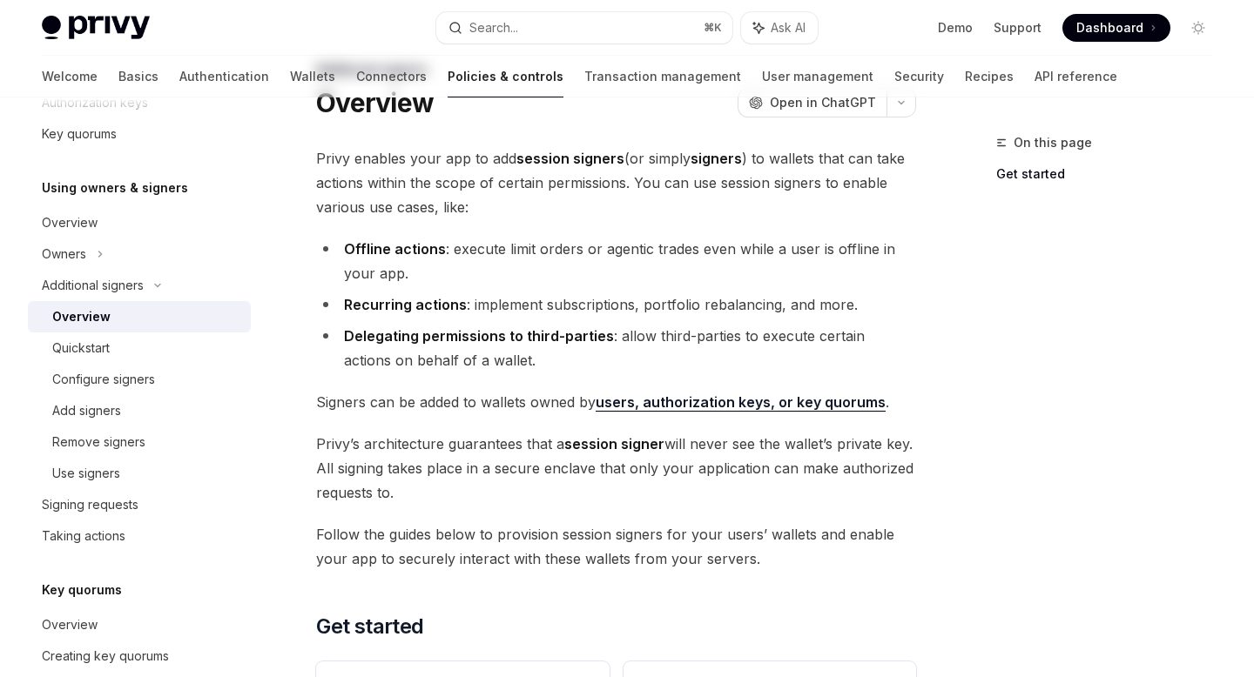
scroll to position [30, 0]
